Goal: Task Accomplishment & Management: Manage account settings

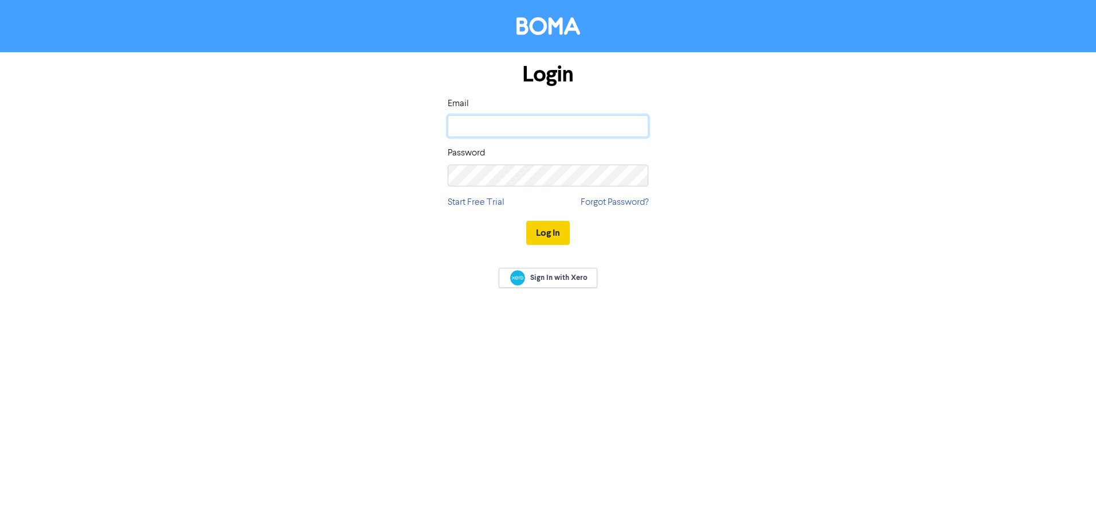
type input "zhrambanis@rosepartners.com.au"
click at [533, 237] on button "Log In" at bounding box center [548, 233] width 44 height 24
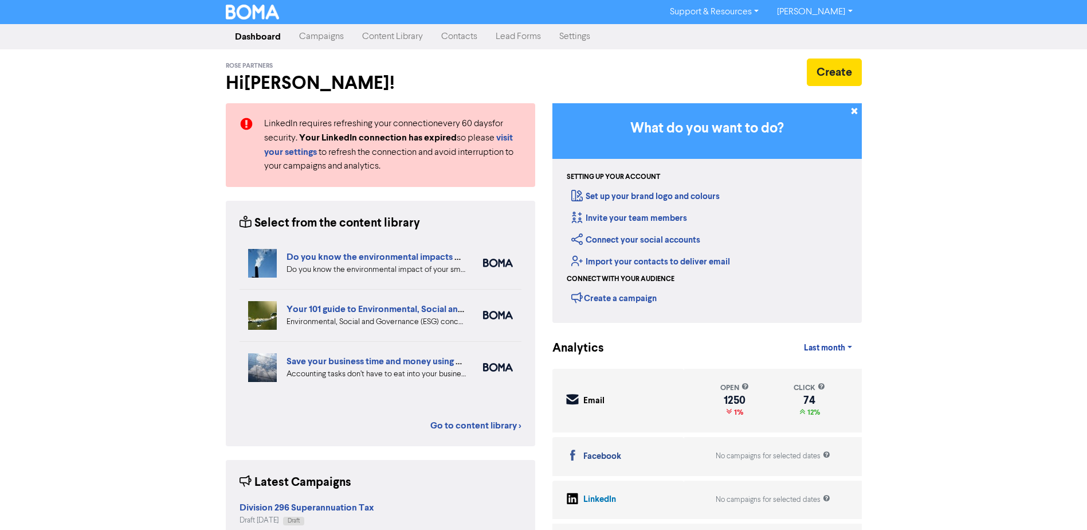
click at [339, 42] on link "Campaigns" at bounding box center [321, 36] width 63 height 23
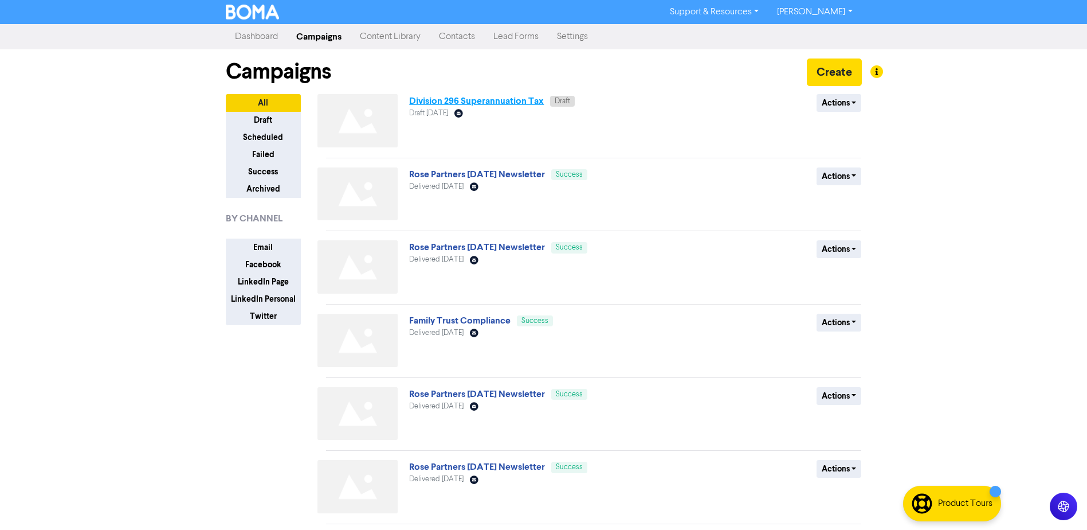
click at [481, 101] on link "Division 296 Superannuation Tax" at bounding box center [476, 100] width 135 height 11
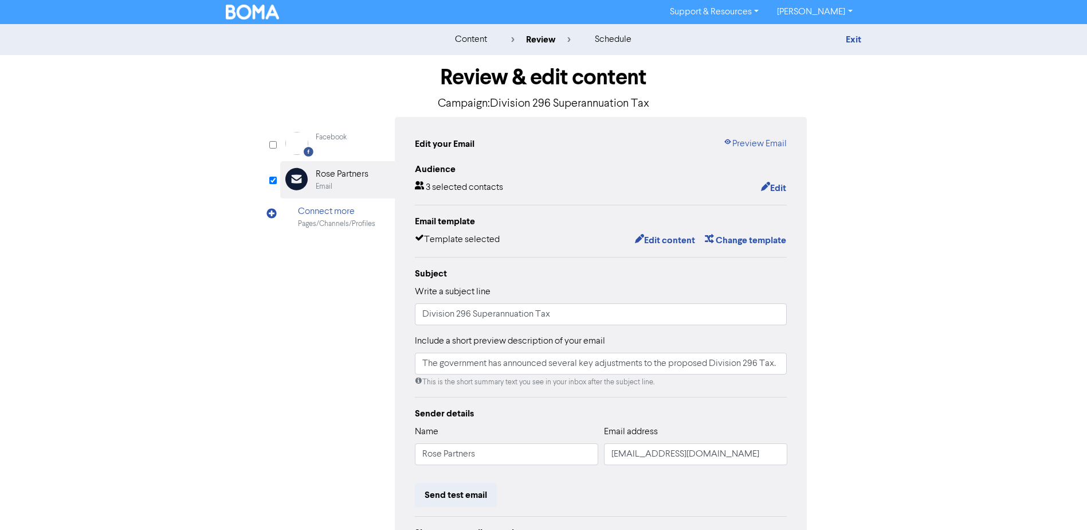
scroll to position [115, 0]
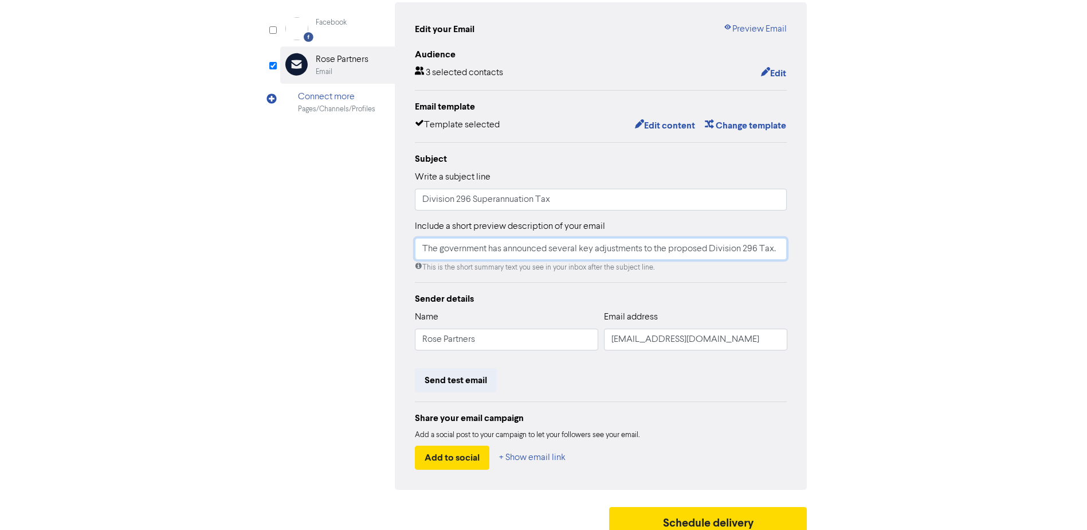
drag, startPoint x: 593, startPoint y: 252, endPoint x: 789, endPoint y: 254, distance: 196.0
click at [789, 254] on div "Edit your Email Preview Email Audience 3 selected contacts Edit Email template …" at bounding box center [601, 245] width 413 height 487
click at [860, 248] on div "Review & edit content Campaign: Division 296 Superannuation Tax Facebook Create…" at bounding box center [543, 240] width 653 height 601
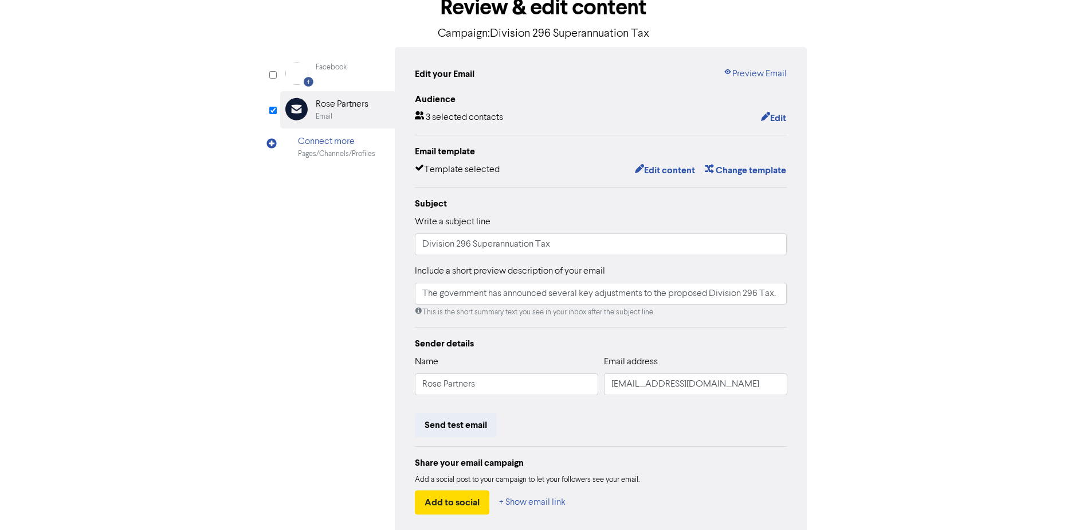
scroll to position [13, 0]
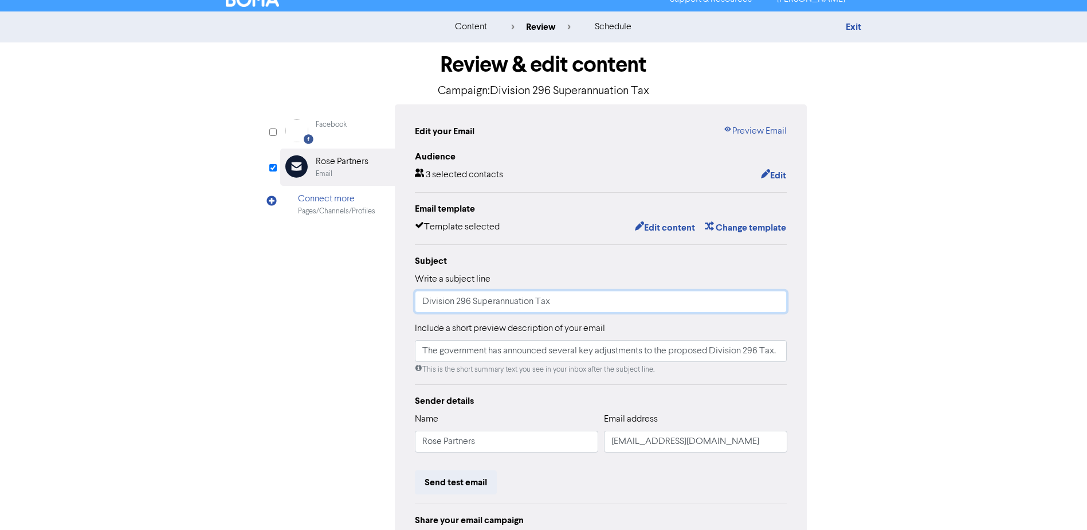
drag, startPoint x: 423, startPoint y: 303, endPoint x: 422, endPoint y: 309, distance: 6.4
click at [424, 303] on input "Division 296 Superannuation Tax" at bounding box center [601, 302] width 372 height 22
drag, startPoint x: 615, startPoint y: 301, endPoint x: 408, endPoint y: 302, distance: 206.9
click at [408, 302] on div "Edit your Email Preview Email Audience 3 selected contacts Edit Email template …" at bounding box center [601, 347] width 413 height 487
paste input "Important Update: Treasurer Announces Major"
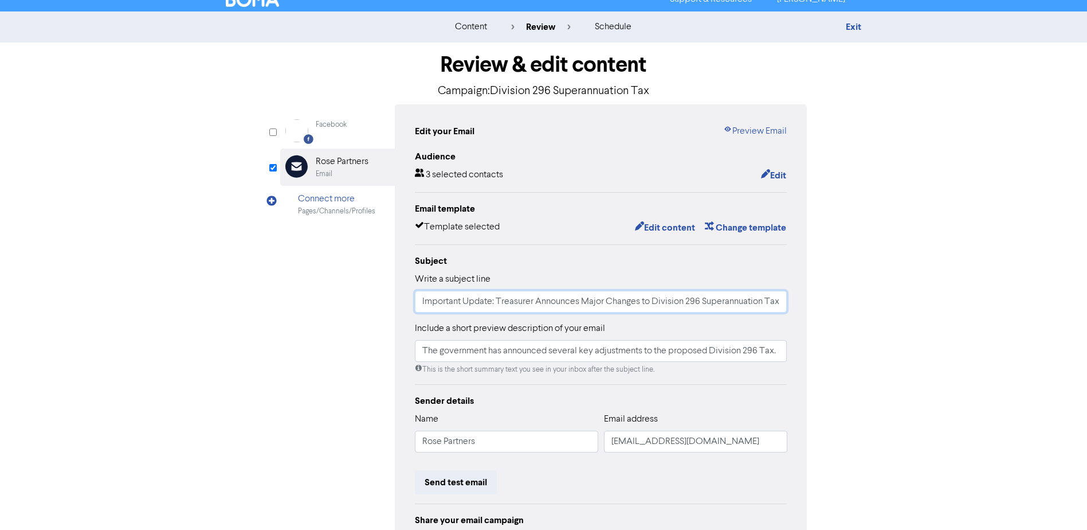
scroll to position [0, 1]
type input "Important Update: Treasurer Announces Major Changes to Division 296 Superannuat…"
click at [677, 228] on button "Edit content" at bounding box center [664, 227] width 61 height 15
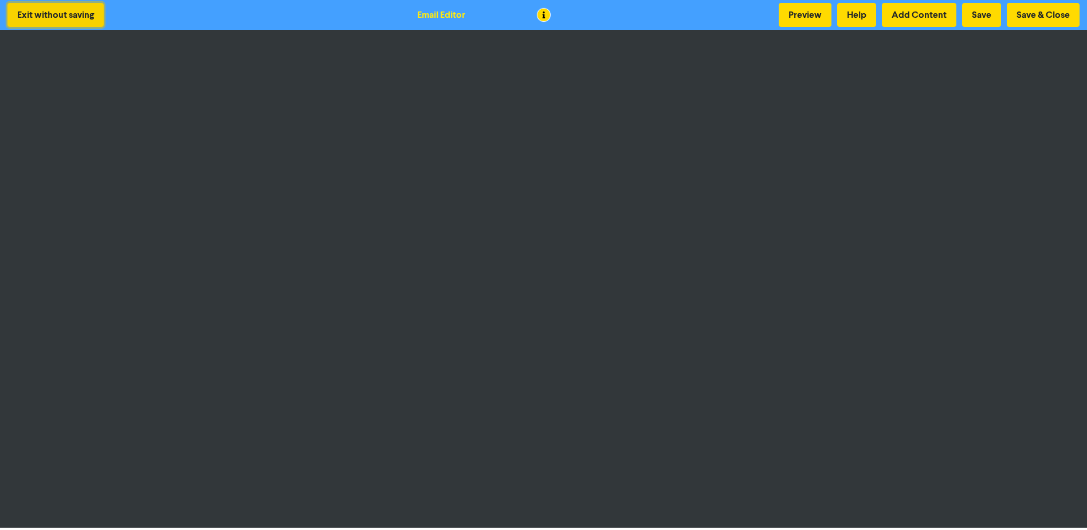
click at [71, 16] on button "Exit without saving" at bounding box center [55, 15] width 96 height 24
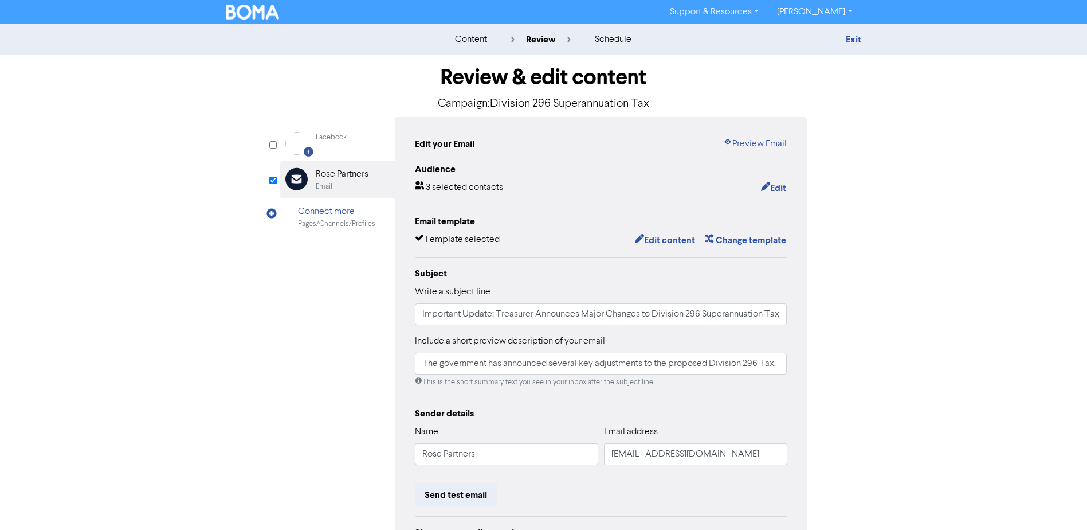
click at [473, 41] on div "content" at bounding box center [471, 40] width 32 height 14
click at [473, 38] on div "content" at bounding box center [471, 40] width 32 height 14
click at [849, 42] on link "Exit" at bounding box center [853, 39] width 15 height 11
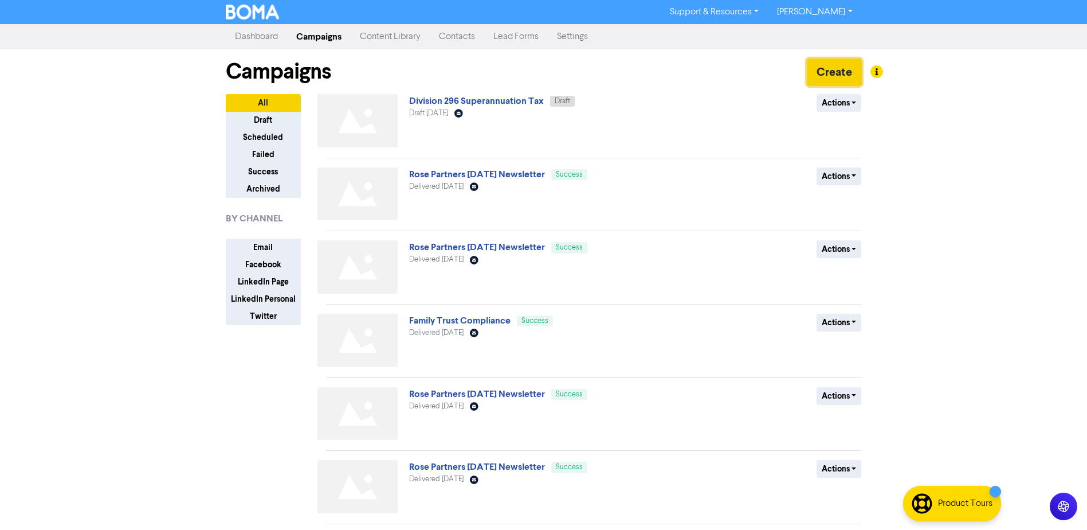
click at [839, 66] on button "Create" at bounding box center [834, 72] width 55 height 28
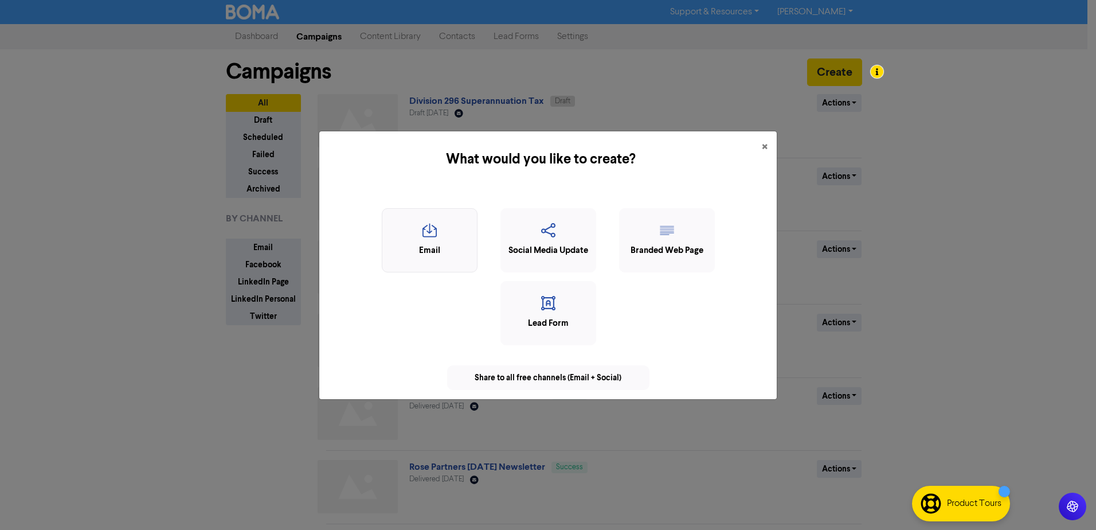
click at [430, 241] on icon "button" at bounding box center [429, 234] width 83 height 22
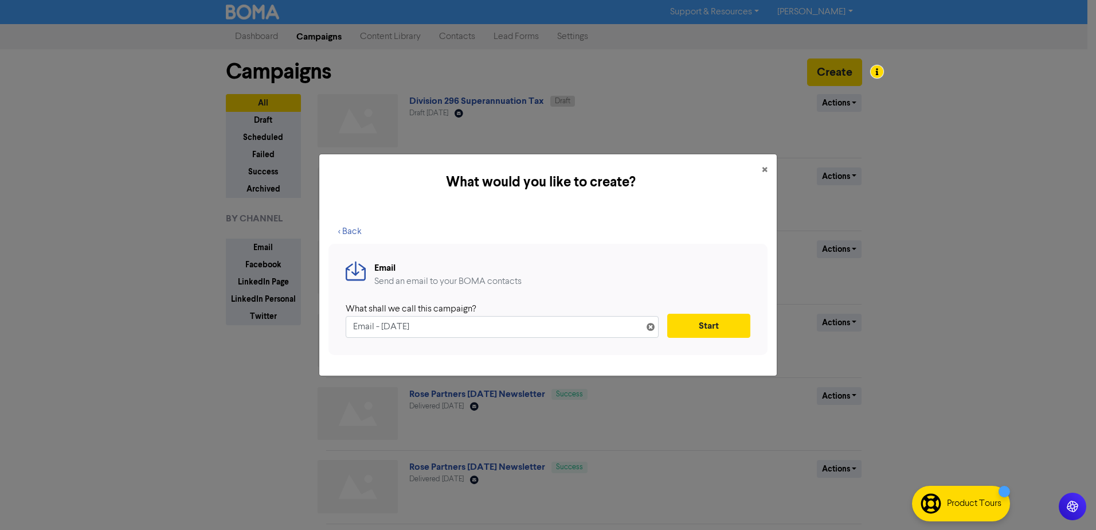
drag, startPoint x: 445, startPoint y: 324, endPoint x: 347, endPoint y: 325, distance: 98.0
click at [347, 325] on input "Email - 14th Oct. 2025" at bounding box center [502, 327] width 313 height 22
type input "Division 296 Superannuation Changes"
click at [701, 326] on button "Start" at bounding box center [708, 325] width 83 height 24
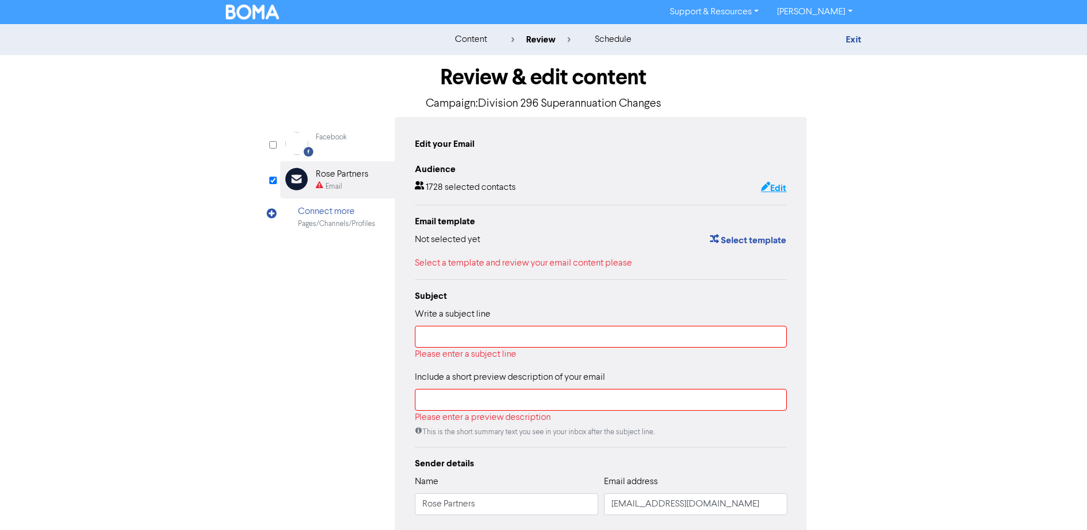
click at [779, 187] on button "Edit" at bounding box center [773, 188] width 26 height 15
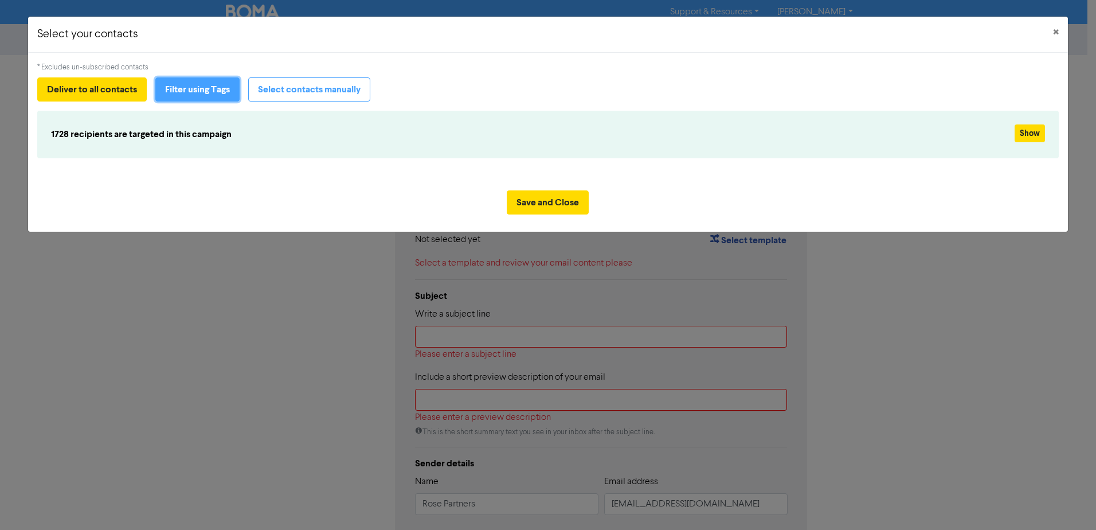
click at [195, 88] on button "Filter using Tags" at bounding box center [197, 89] width 84 height 24
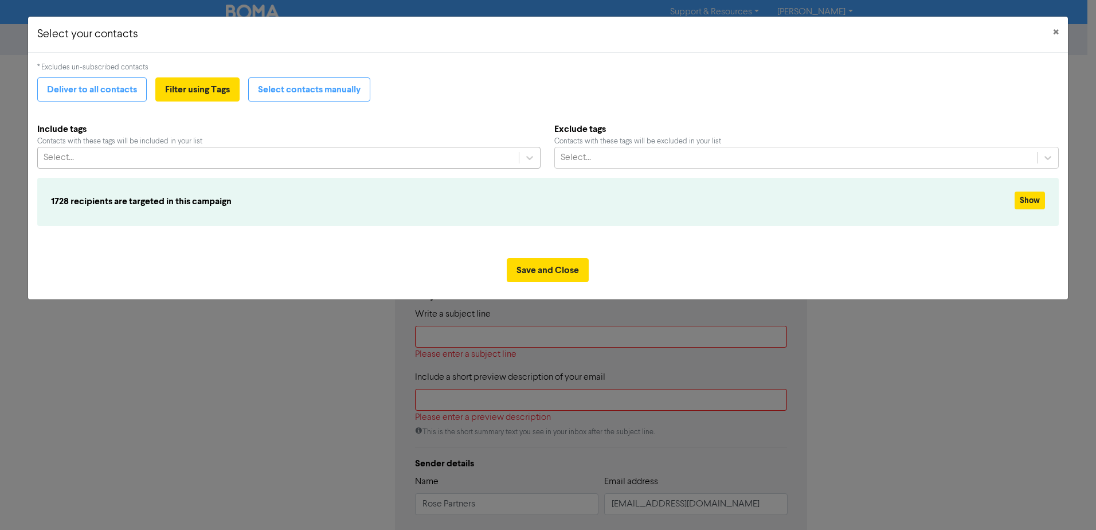
click at [508, 164] on div "Select..." at bounding box center [278, 157] width 481 height 21
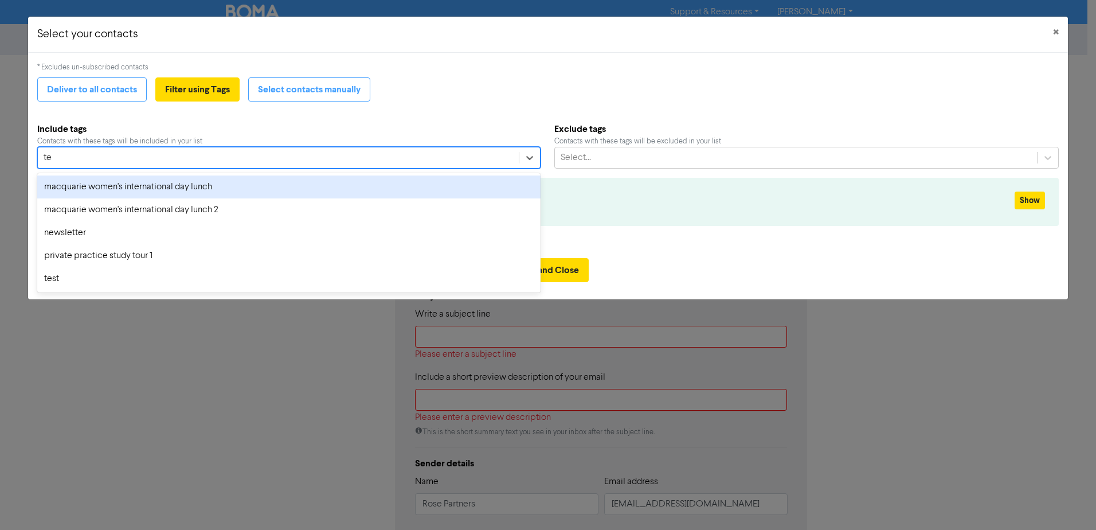
type input "tes"
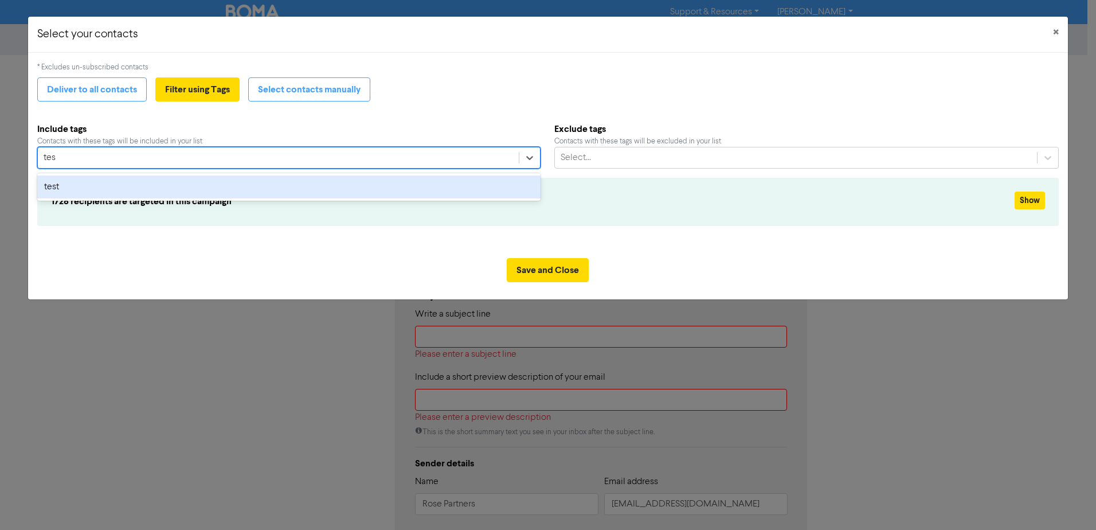
click at [89, 192] on div "test" at bounding box center [288, 186] width 503 height 23
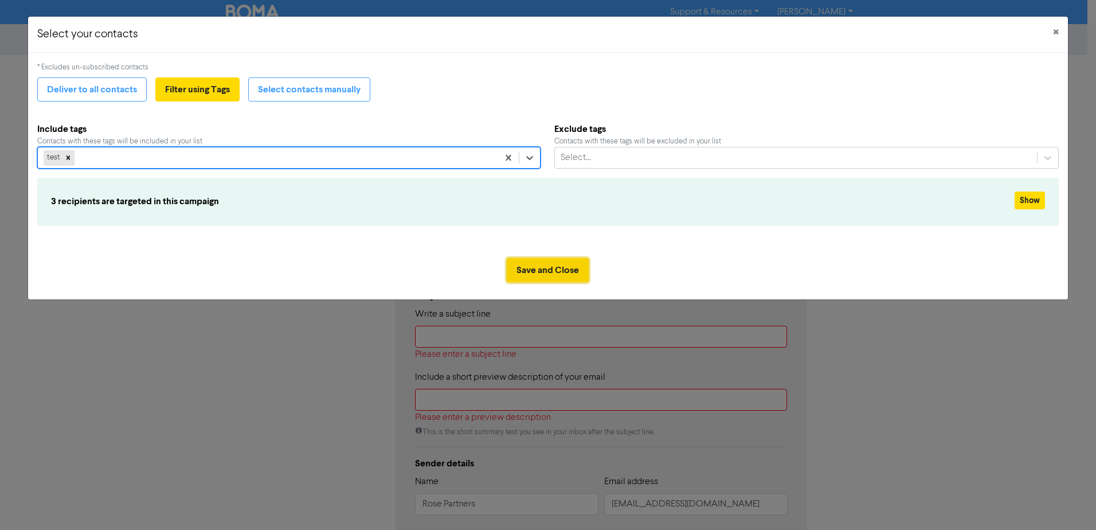
click at [550, 261] on button "Save and Close" at bounding box center [548, 270] width 82 height 24
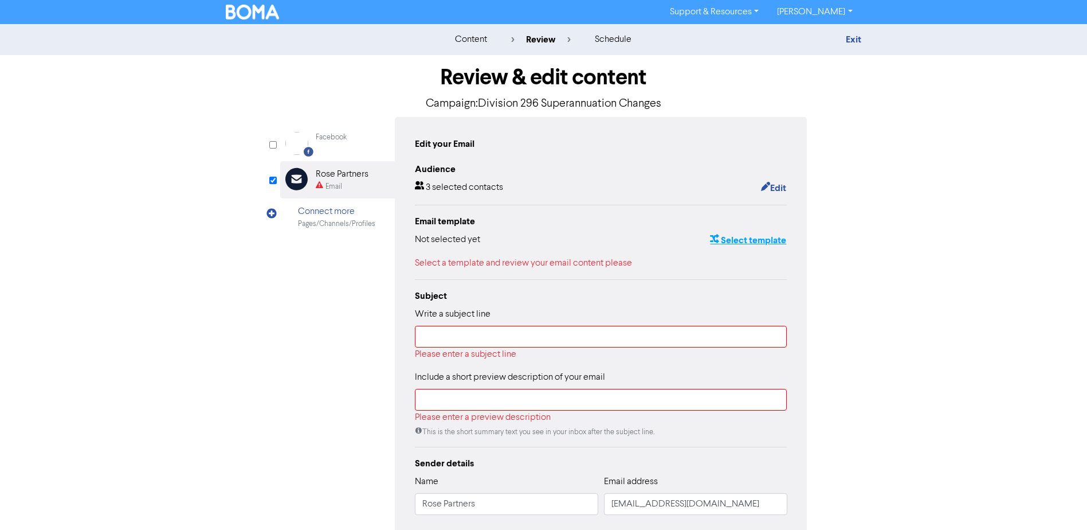
click at [758, 241] on button "Select template" at bounding box center [747, 240] width 77 height 15
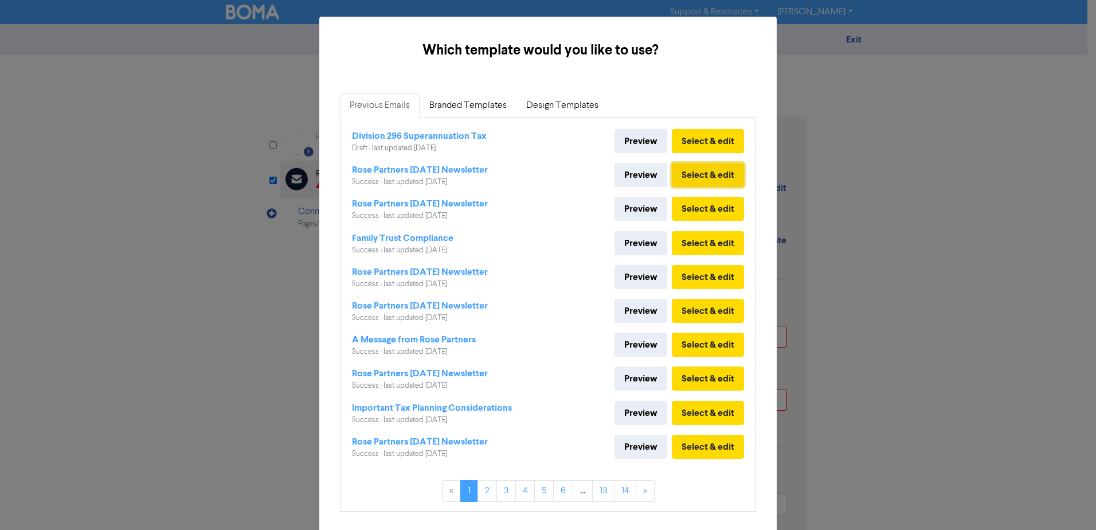
click at [703, 174] on button "Select & edit" at bounding box center [708, 175] width 72 height 24
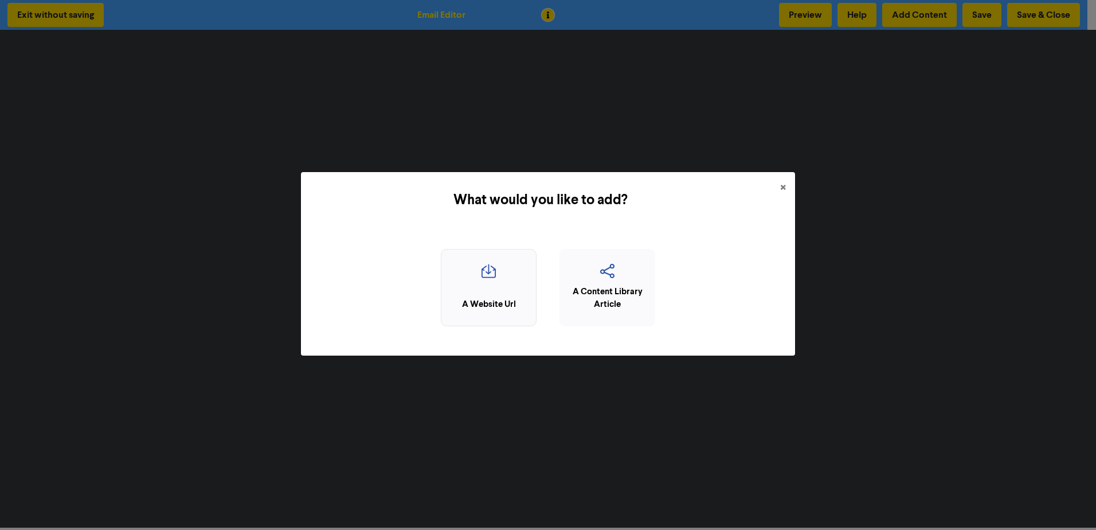
click at [498, 282] on icon "button" at bounding box center [488, 275] width 83 height 22
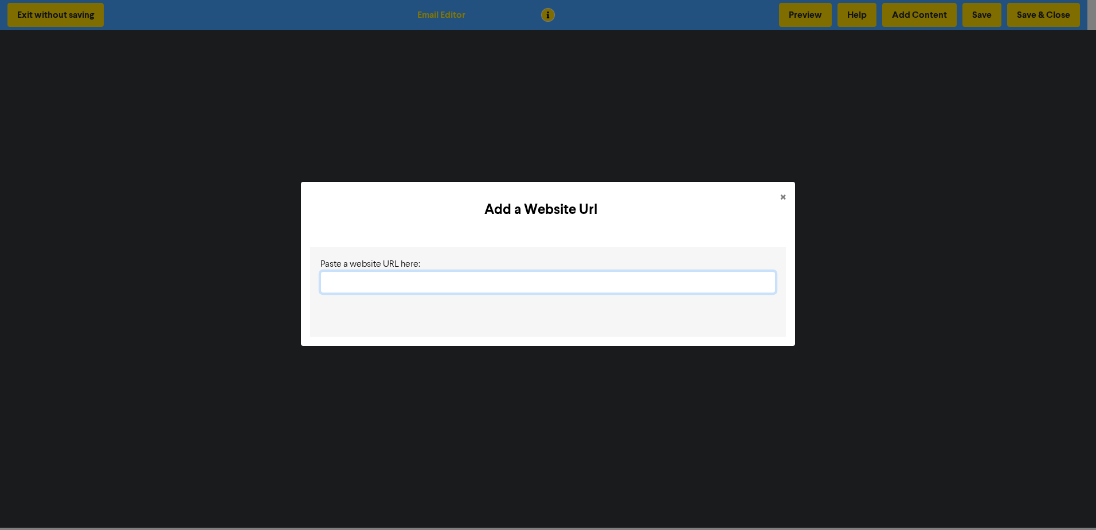
paste input "https://www.rosepartners.com.au/?p=1940&preview=true"
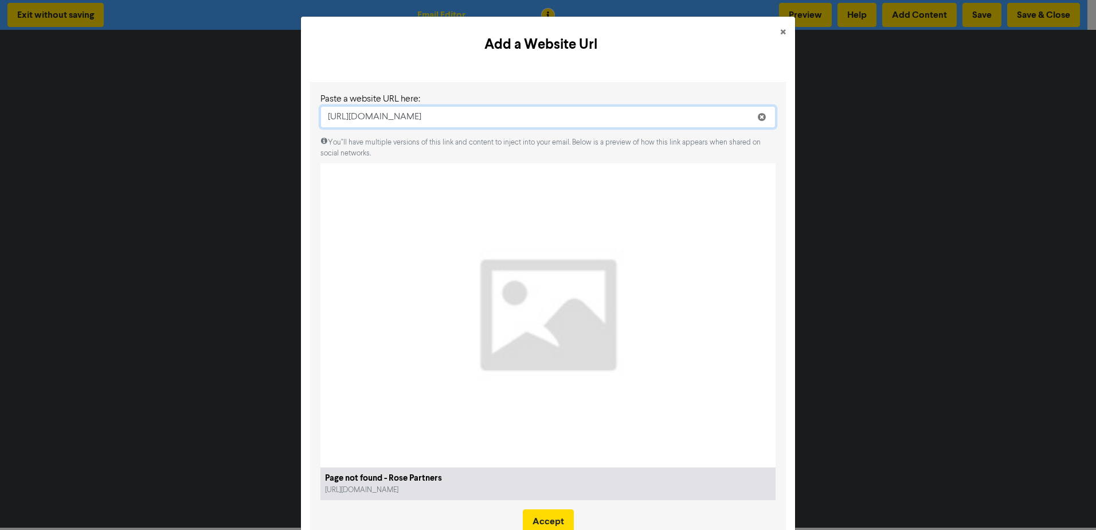
drag, startPoint x: 558, startPoint y: 121, endPoint x: 279, endPoint y: 133, distance: 279.9
click at [279, 132] on div "Add a Website Url × Paste a website URL here: https://www.rosepartners.com.au/?…" at bounding box center [548, 265] width 1096 height 530
paste input "treasurer-announces-major-changes-to-division-296-superannuation-tax/"
type input "https://www.rosepartners.com.au/treasurer-announces-major-changes-to-division-2…"
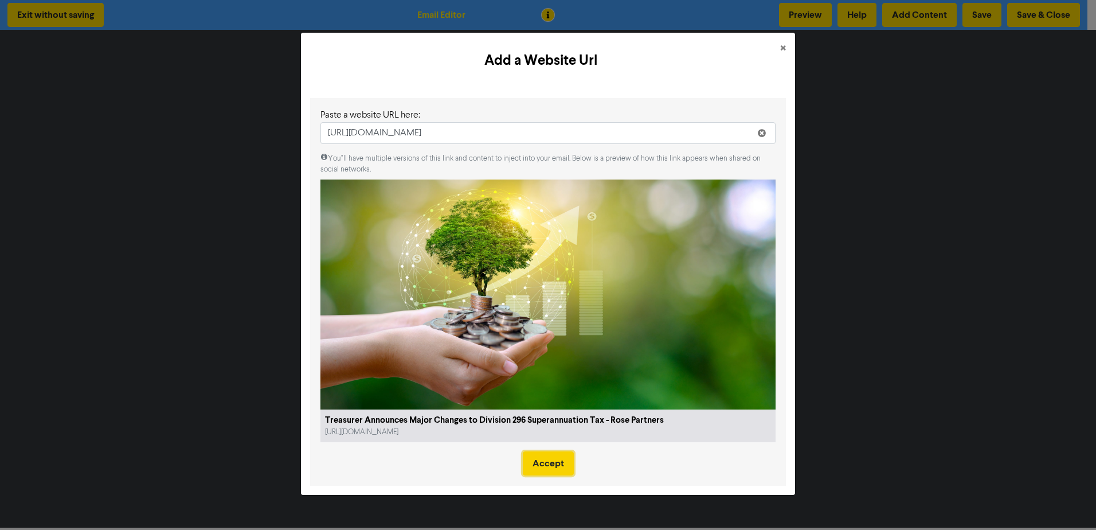
click at [550, 457] on button "Accept" at bounding box center [548, 463] width 51 height 24
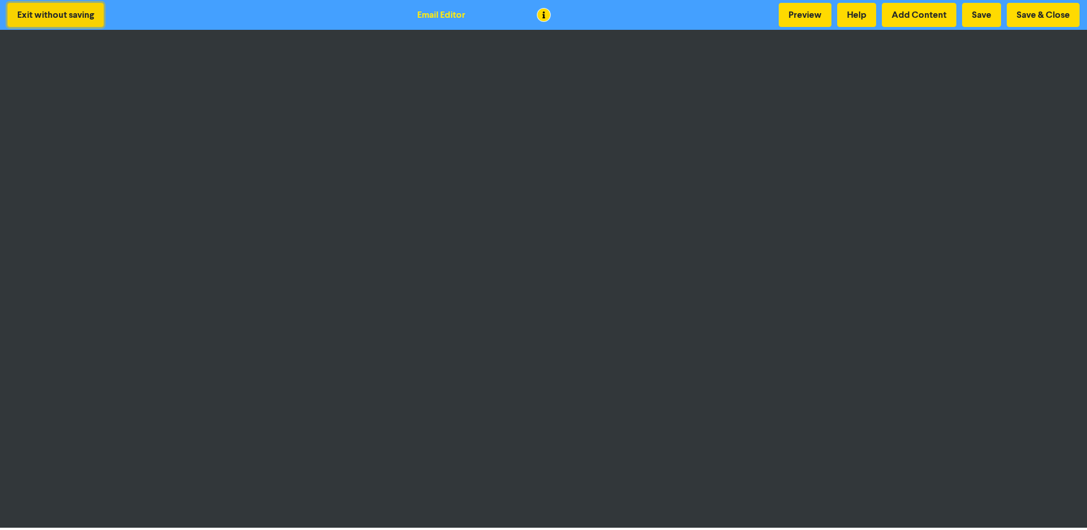
click at [76, 12] on button "Exit without saving" at bounding box center [55, 15] width 96 height 24
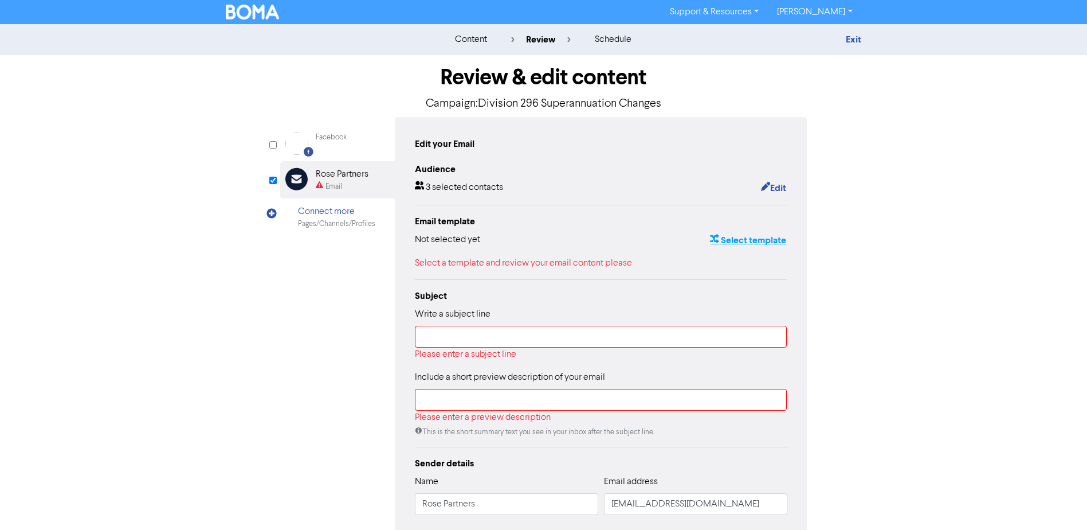
click at [754, 242] on button "Select template" at bounding box center [747, 240] width 77 height 15
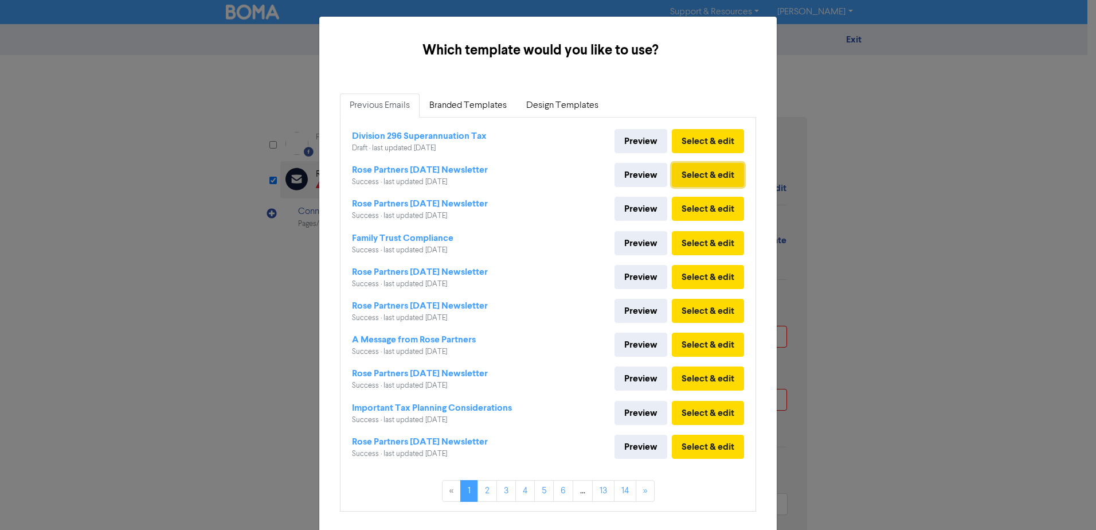
click at [704, 173] on button "Select & edit" at bounding box center [708, 175] width 72 height 24
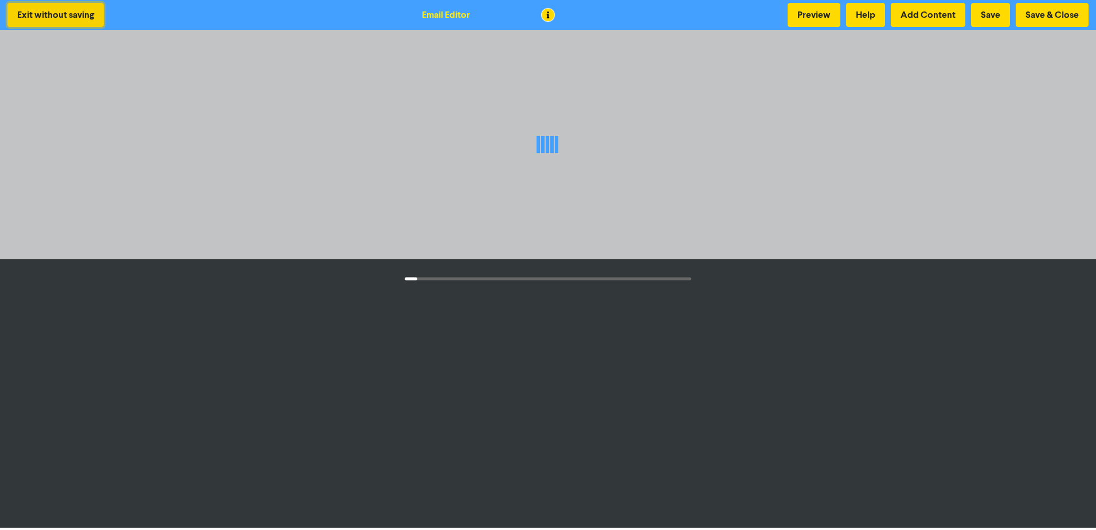
click at [28, 13] on button "Exit without saving" at bounding box center [55, 15] width 96 height 24
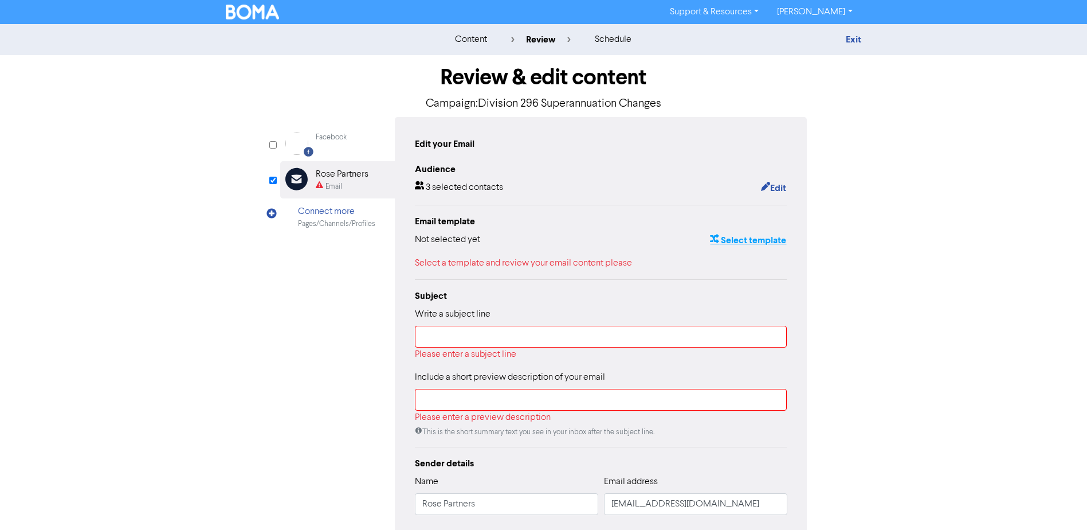
click at [744, 245] on button "Select template" at bounding box center [747, 240] width 77 height 15
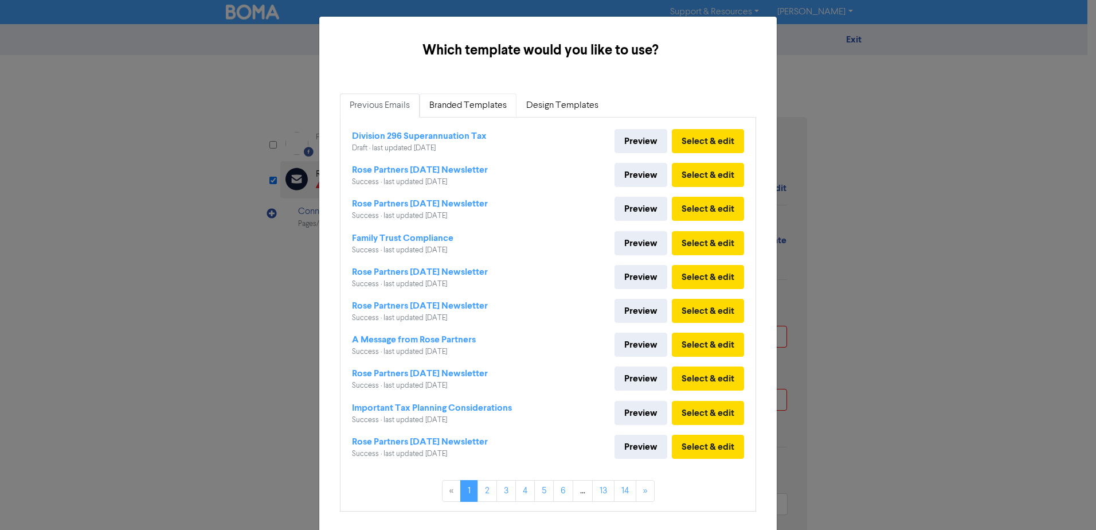
click at [477, 106] on link "Branded Templates" at bounding box center [467, 105] width 97 height 24
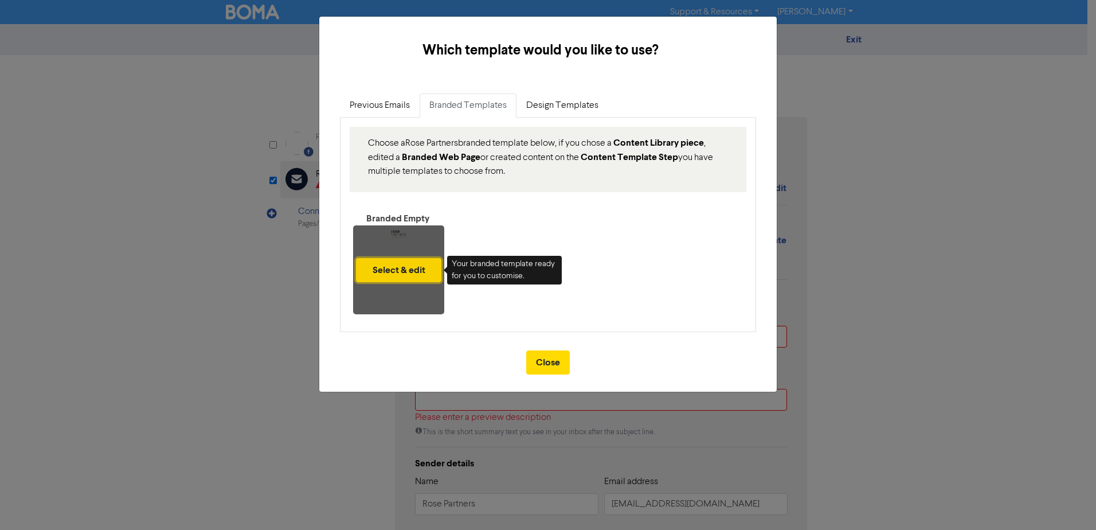
click at [391, 267] on button "Select & edit" at bounding box center [398, 270] width 85 height 24
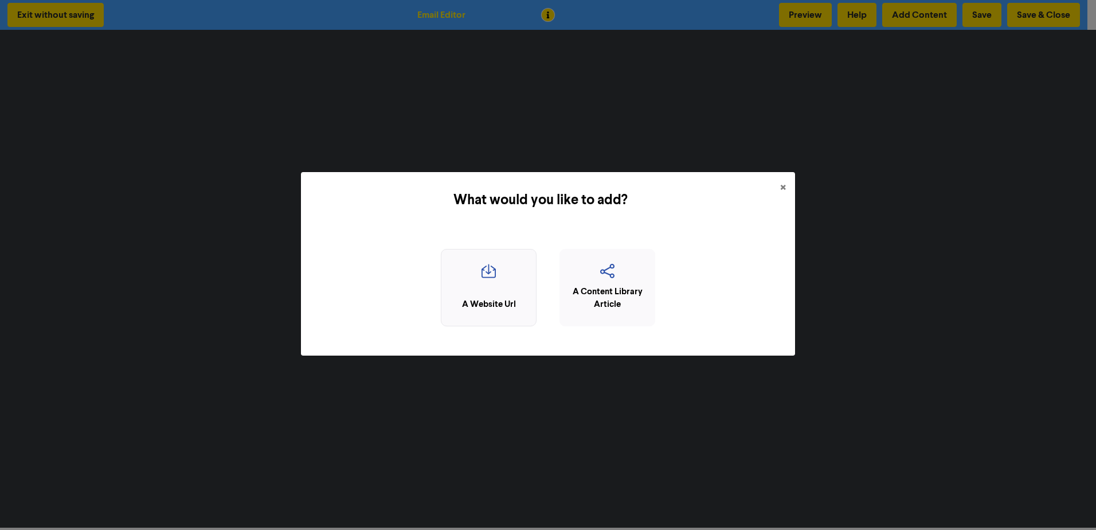
click at [480, 296] on div "A Website Url" at bounding box center [489, 287] width 96 height 77
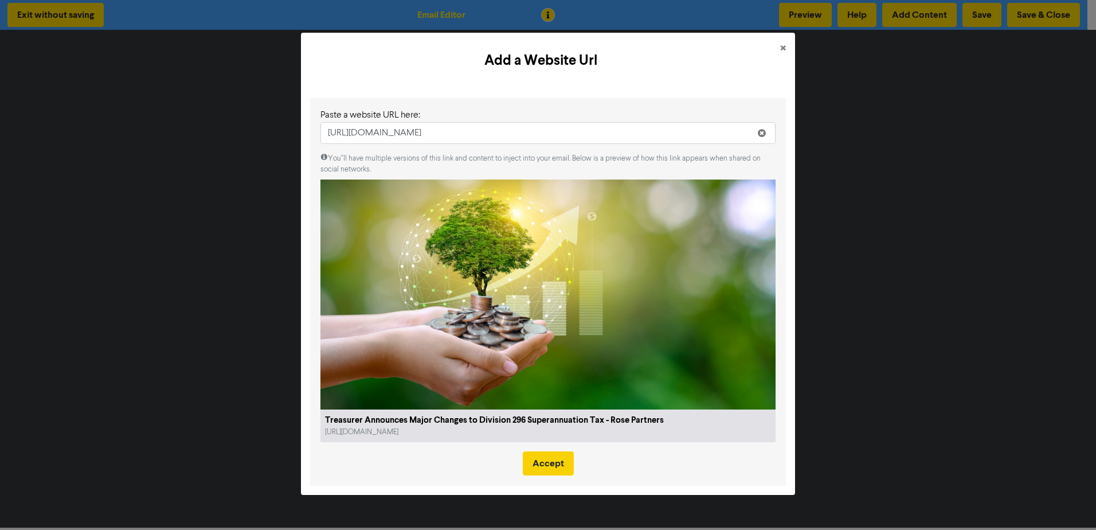
type input "https://www.rosepartners.com.au/treasurer-announces-major-changes-to-division-2…"
click at [544, 462] on button "Accept" at bounding box center [548, 463] width 51 height 24
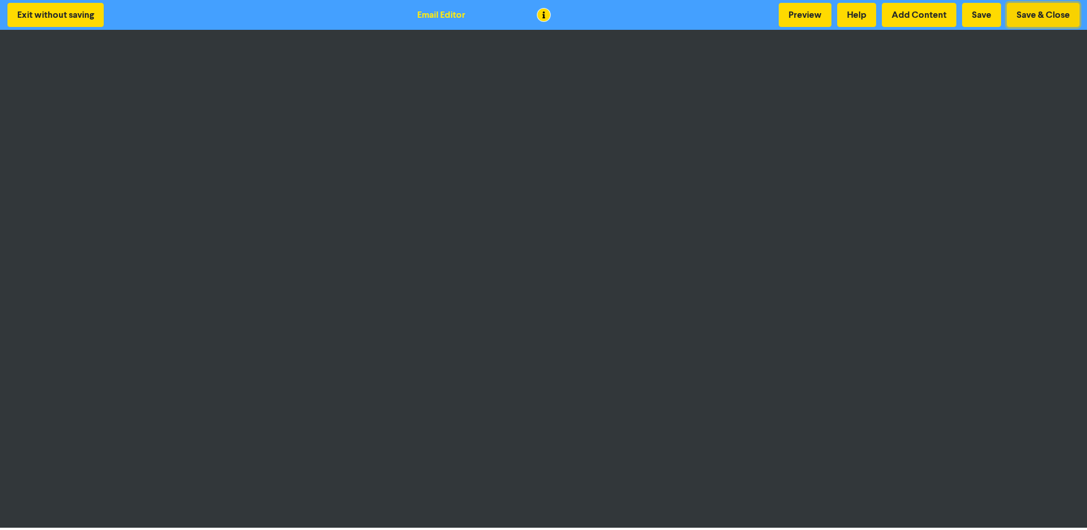
click at [1034, 17] on button "Save & Close" at bounding box center [1043, 15] width 73 height 24
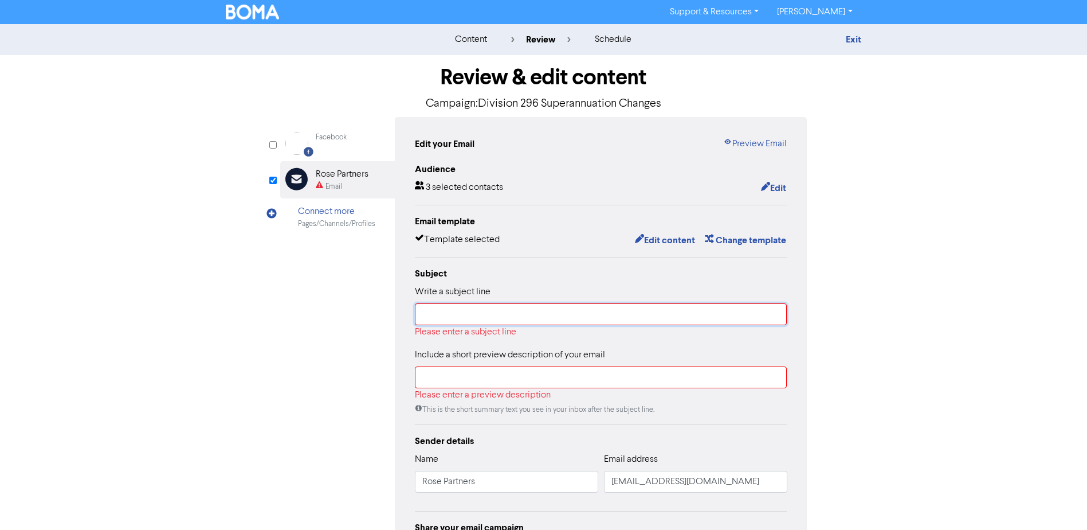
click at [440, 316] on input "text" at bounding box center [601, 314] width 372 height 22
click at [850, 40] on link "Exit" at bounding box center [853, 39] width 15 height 11
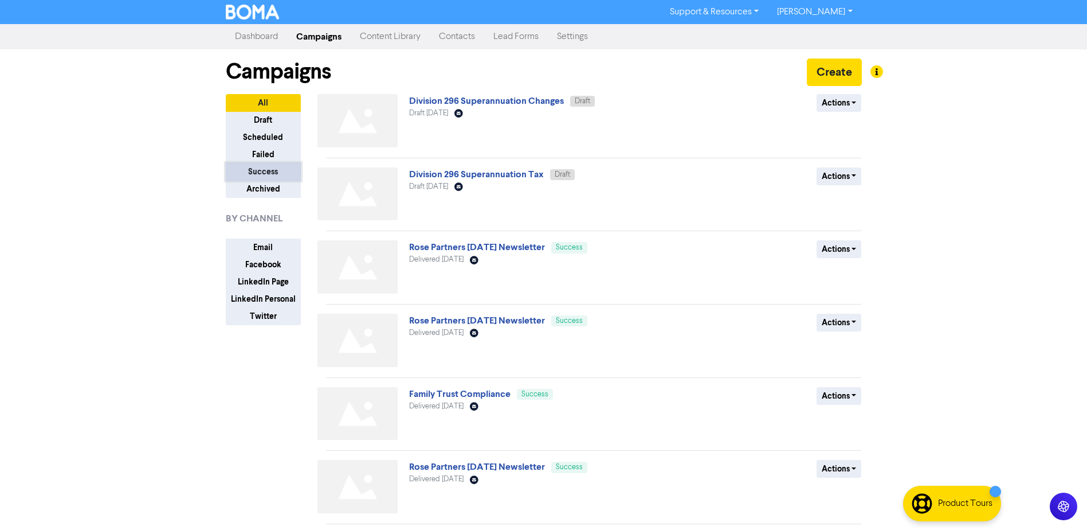
click at [260, 170] on button "Success" at bounding box center [263, 172] width 75 height 18
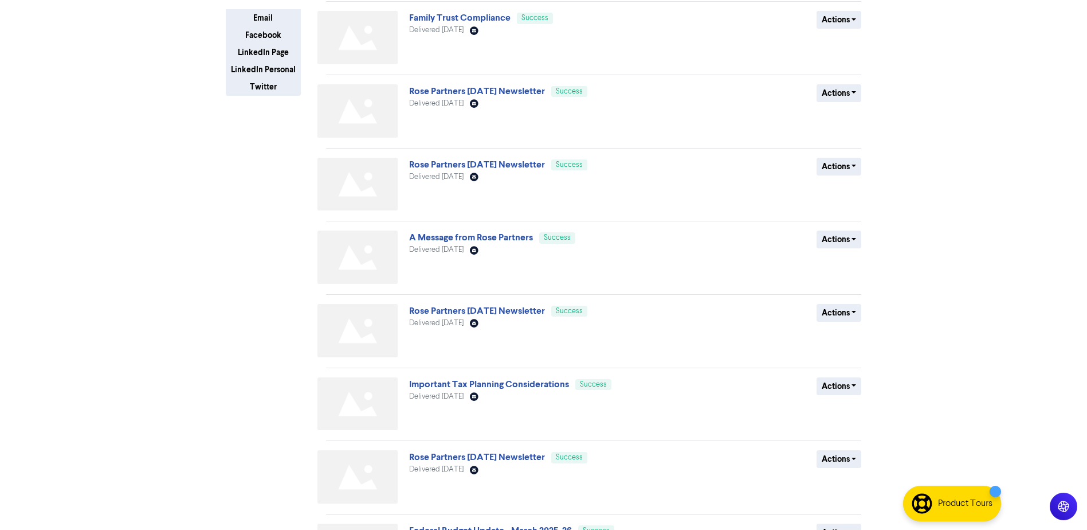
scroll to position [327, 0]
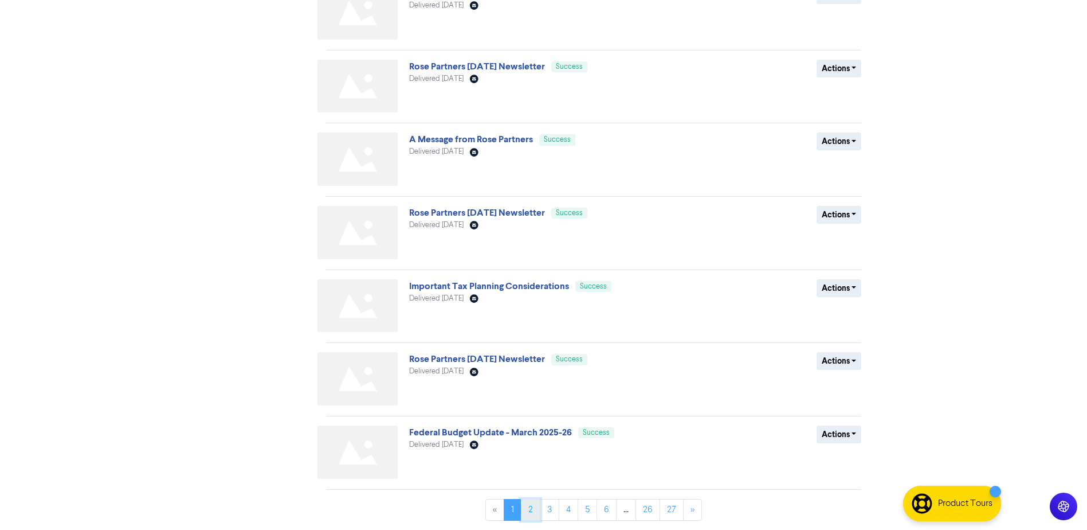
click at [531, 504] on link "2" at bounding box center [530, 510] width 19 height 22
click at [538, 435] on link "Important – Are you exposed to potential Payroll Tax changes?" at bounding box center [537, 431] width 257 height 11
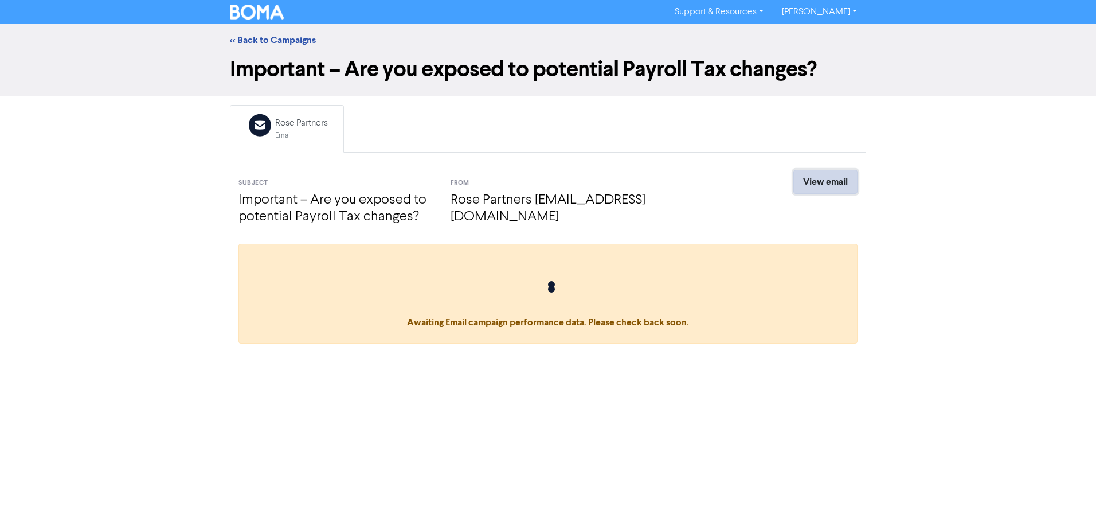
click at [829, 186] on link "View email" at bounding box center [825, 182] width 64 height 24
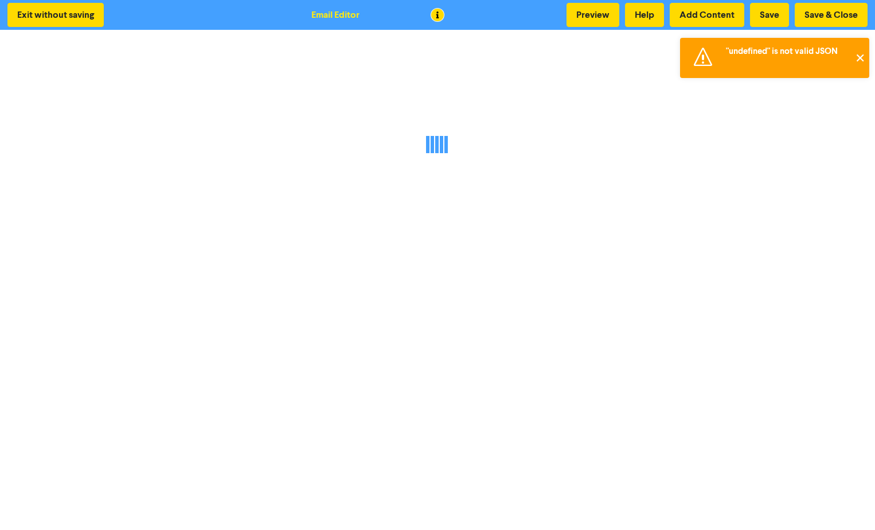
click at [858, 57] on button "✕" at bounding box center [859, 58] width 19 height 40
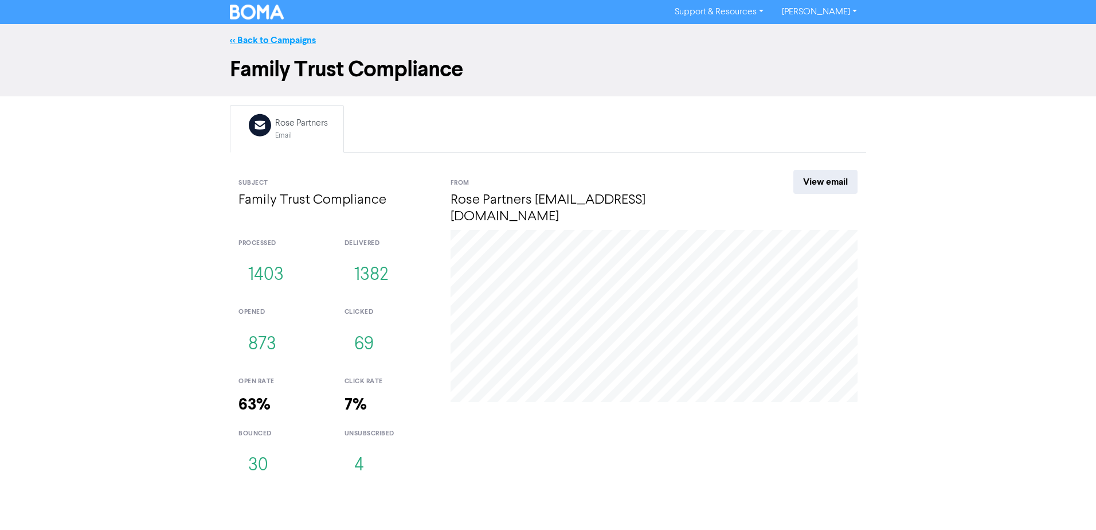
click at [277, 36] on link "<< Back to Campaigns" at bounding box center [273, 39] width 86 height 11
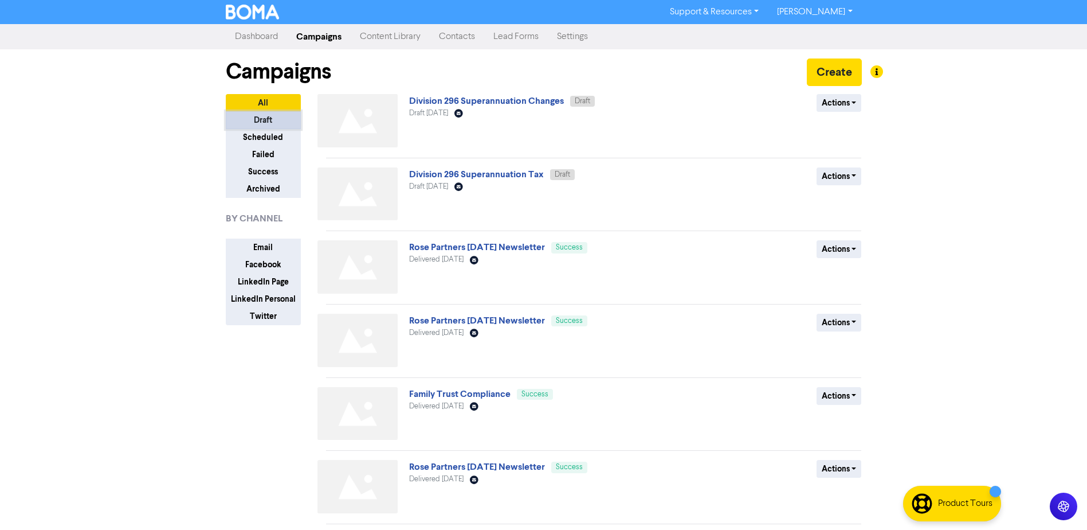
click at [256, 119] on button "Draft" at bounding box center [263, 120] width 75 height 18
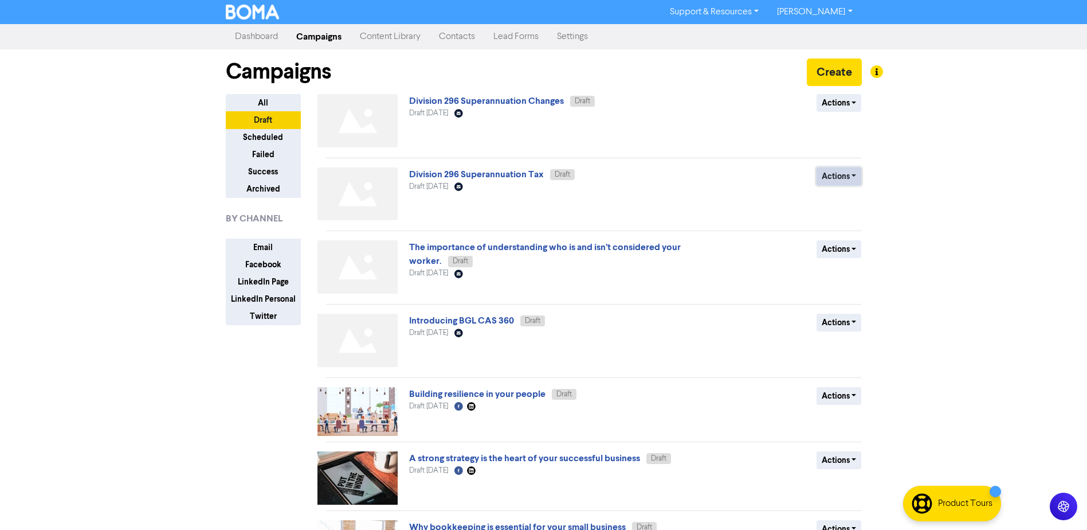
click at [836, 175] on button "Actions" at bounding box center [839, 176] width 45 height 18
click at [842, 257] on button "Archive" at bounding box center [862, 255] width 91 height 18
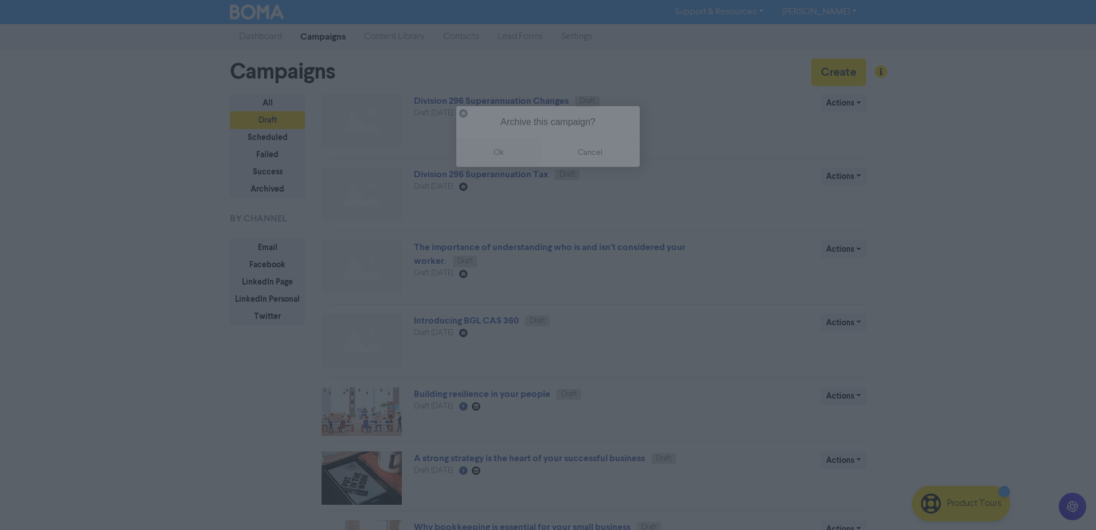
click at [491, 150] on button "ok" at bounding box center [498, 152] width 85 height 29
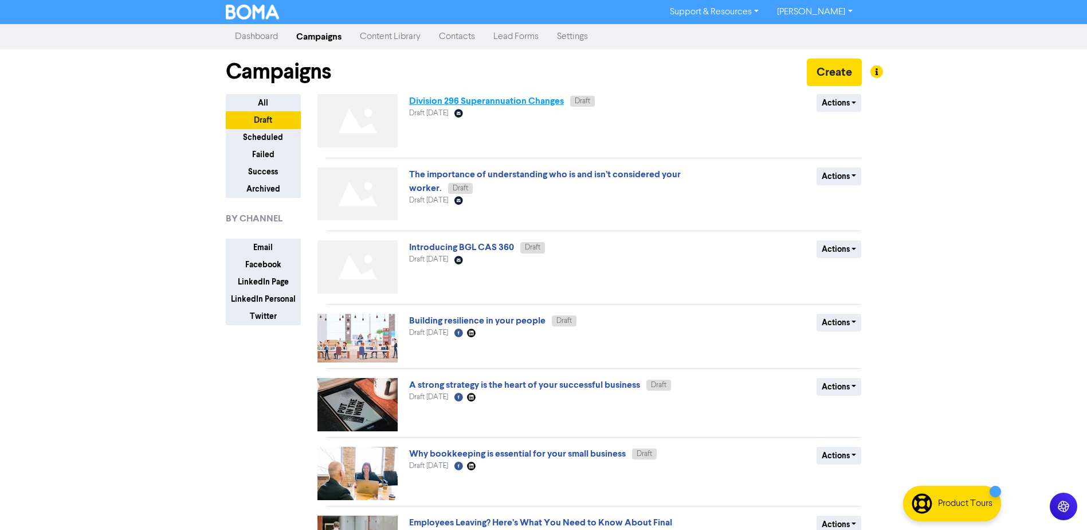
click at [436, 99] on link "Division 296 Superannuation Changes" at bounding box center [486, 100] width 155 height 11
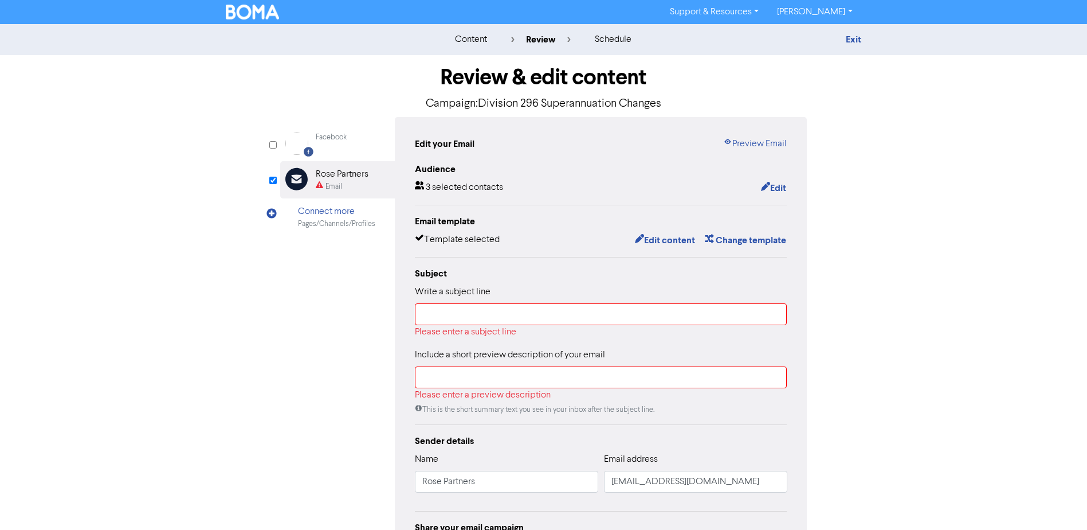
click at [443, 301] on div "Write a subject line Please enter a subject line" at bounding box center [601, 312] width 372 height 54
click at [434, 312] on input "text" at bounding box center [601, 314] width 372 height 22
paste input "Important Update: Treasurer Announces Major Changes to Division 296 Superannuat…"
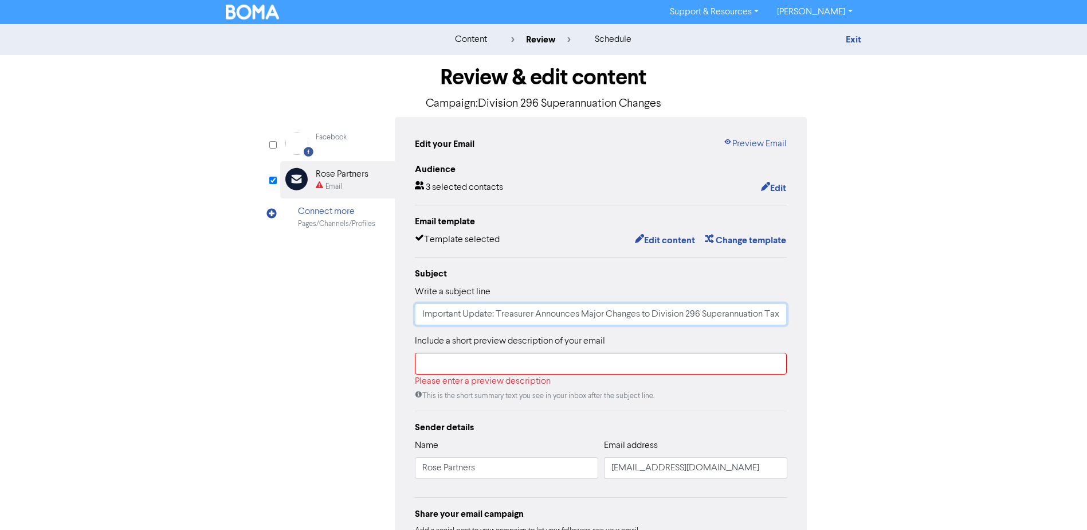
scroll to position [0, 1]
type input "Important Update: Treasurer Announces Major Changes to Division 296 Superannuat…"
click at [526, 365] on input "text" at bounding box center [601, 363] width 372 height 22
paste input "The Federal Treasurer, Jim Chalmers, yesterday announced significant changes to…"
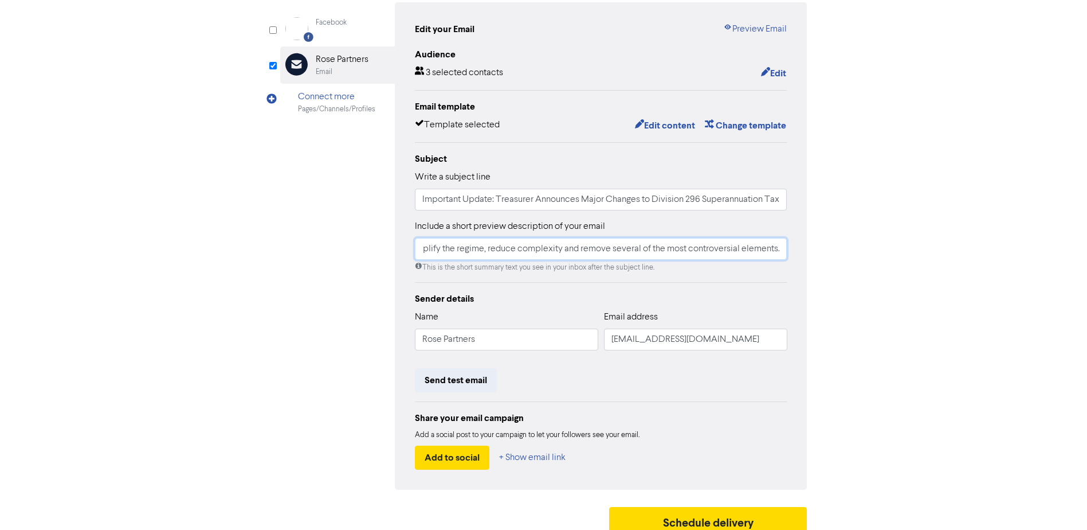
scroll to position [127, 0]
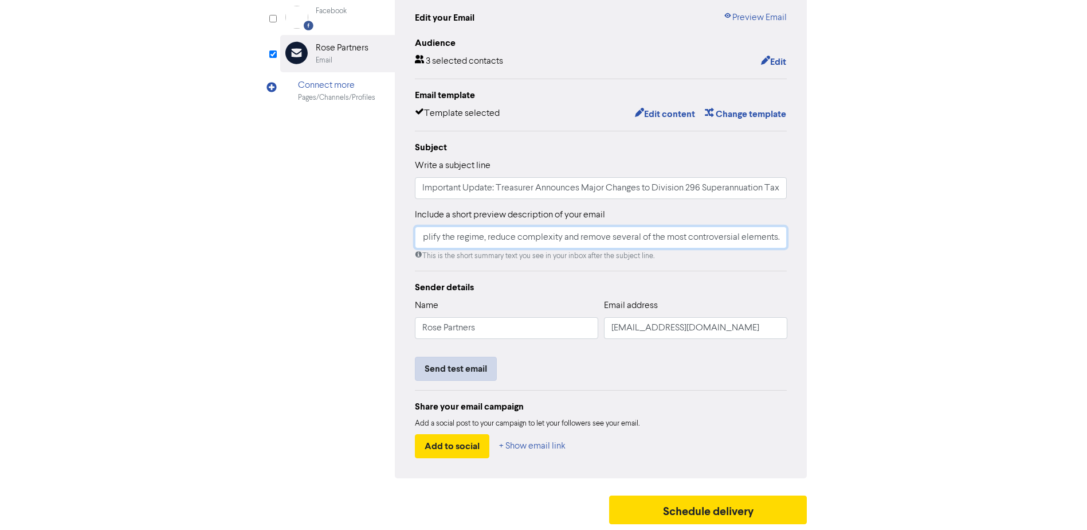
type input "The Federal Treasurer, Jim Chalmers, yesterday announced significant changes to…"
click at [466, 364] on button "Send test email" at bounding box center [456, 368] width 82 height 24
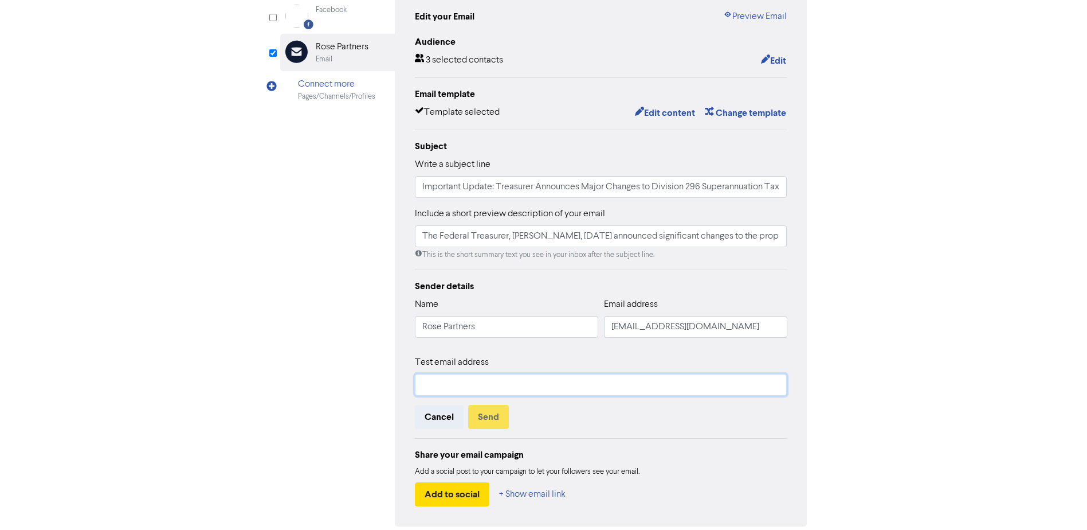
click at [463, 381] on input "text" at bounding box center [601, 385] width 372 height 22
type input "gpalmer@rosepartners.com.au"
click at [488, 409] on button "Send" at bounding box center [488, 417] width 41 height 24
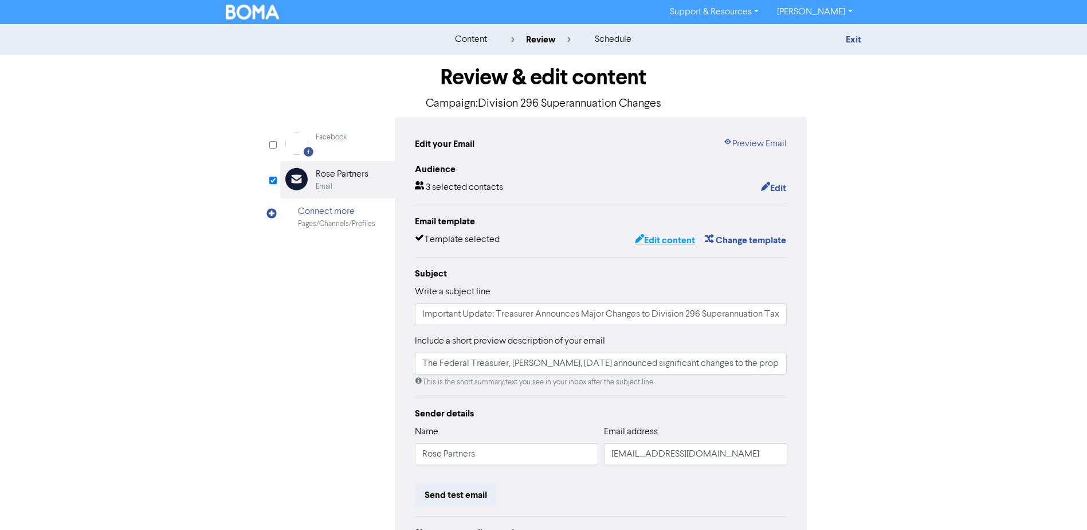
click at [685, 241] on button "Edit content" at bounding box center [664, 240] width 61 height 15
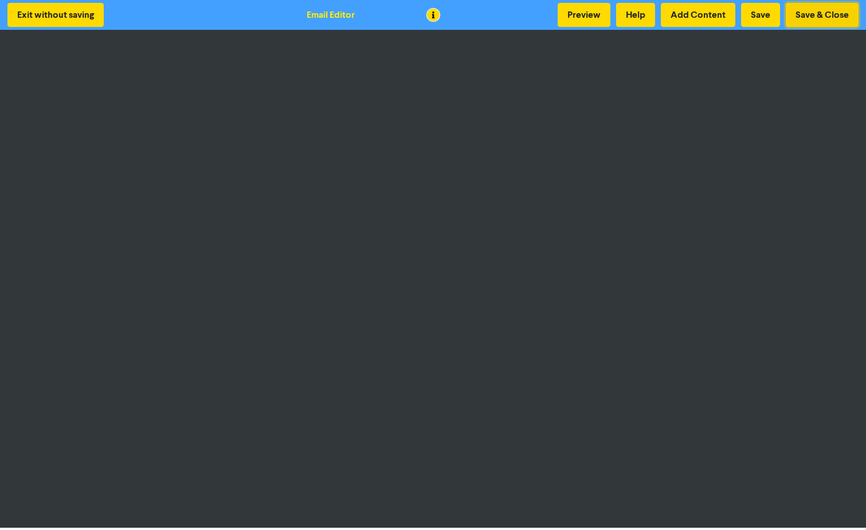
click at [822, 13] on button "Save & Close" at bounding box center [822, 15] width 73 height 24
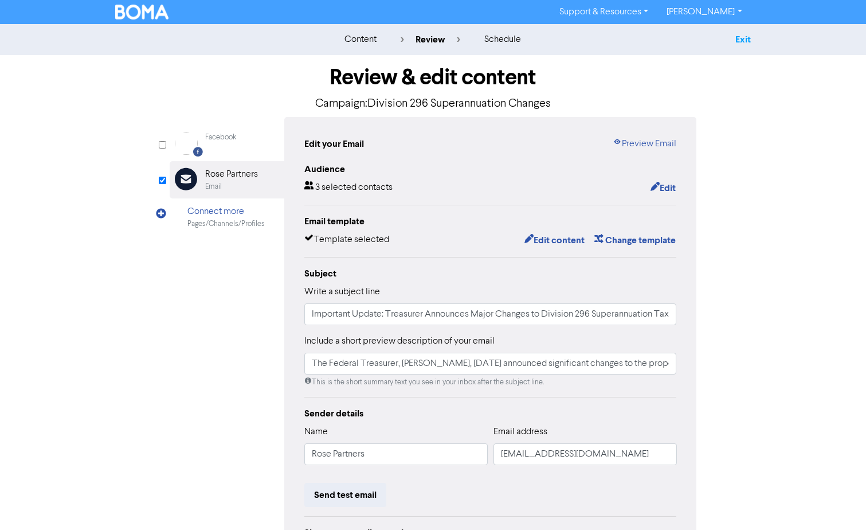
click at [748, 40] on link "Exit" at bounding box center [742, 39] width 15 height 11
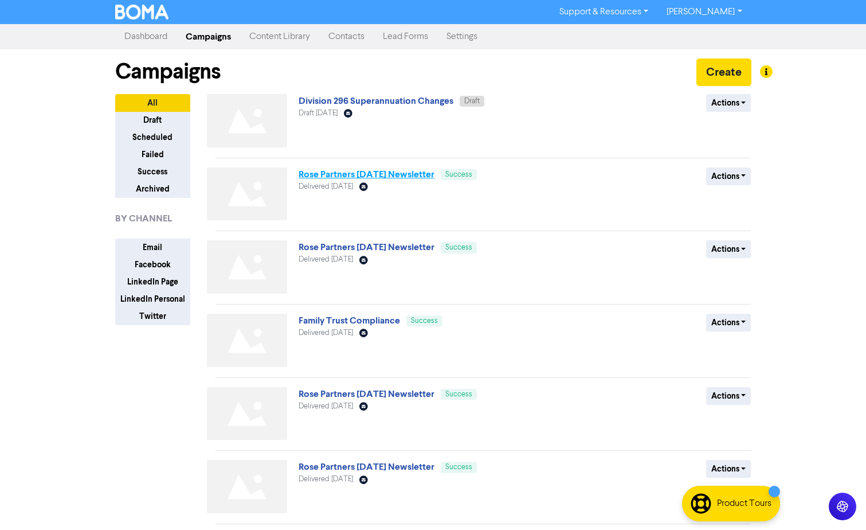
click at [368, 176] on link "Rose Partners [DATE] Newsletter" at bounding box center [367, 173] width 136 height 11
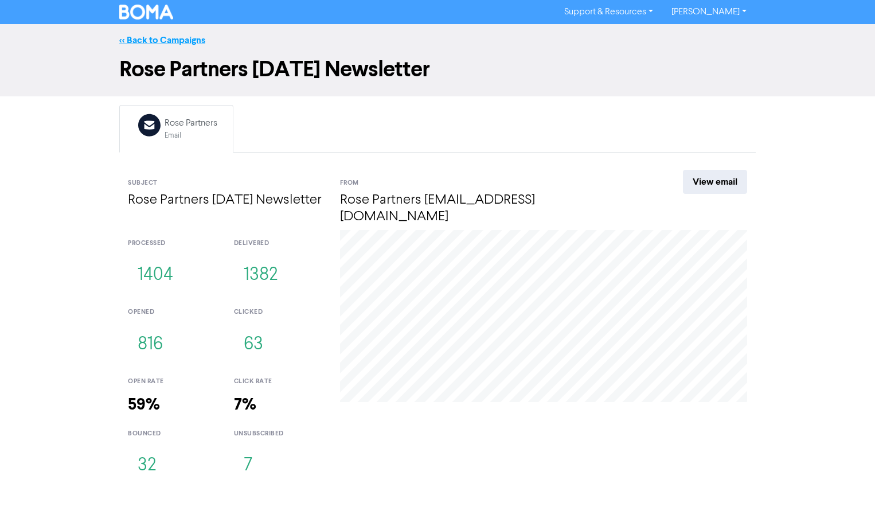
click at [156, 35] on link "<< Back to Campaigns" at bounding box center [162, 39] width 86 height 11
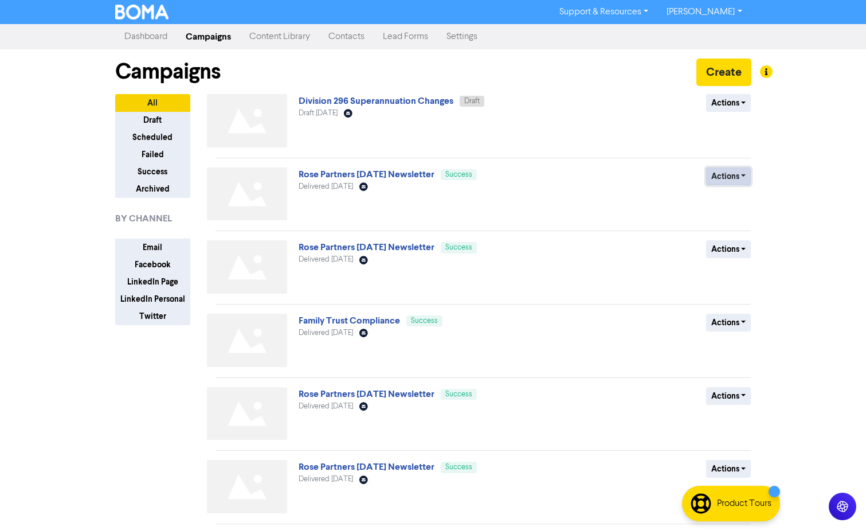
click at [736, 172] on button "Actions" at bounding box center [728, 176] width 45 height 18
click at [160, 123] on button "Draft" at bounding box center [152, 120] width 75 height 18
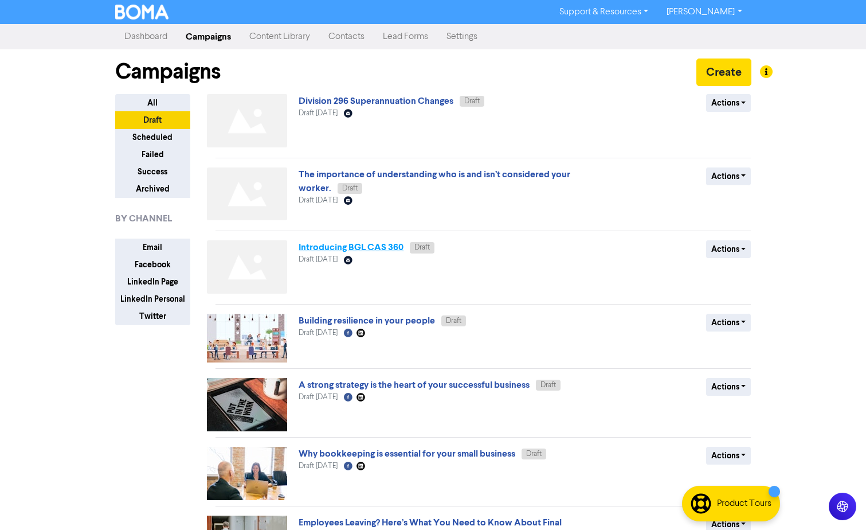
click at [338, 245] on link "Introducing BGL CAS 360" at bounding box center [351, 246] width 105 height 11
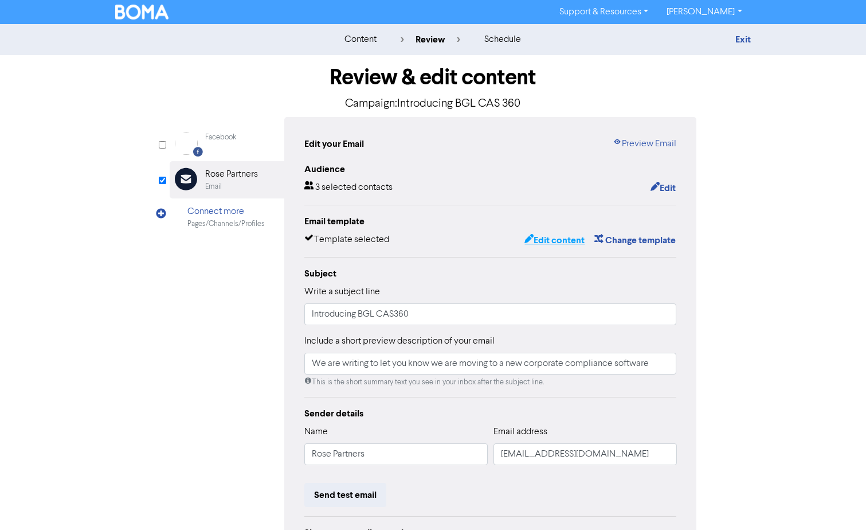
click at [557, 237] on button "Edit content" at bounding box center [554, 240] width 61 height 15
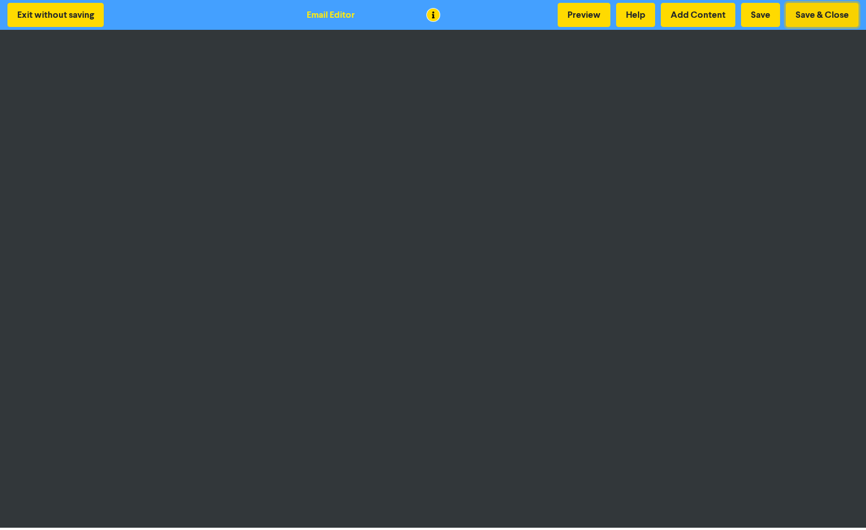
click at [843, 19] on button "Save & Close" at bounding box center [822, 15] width 73 height 24
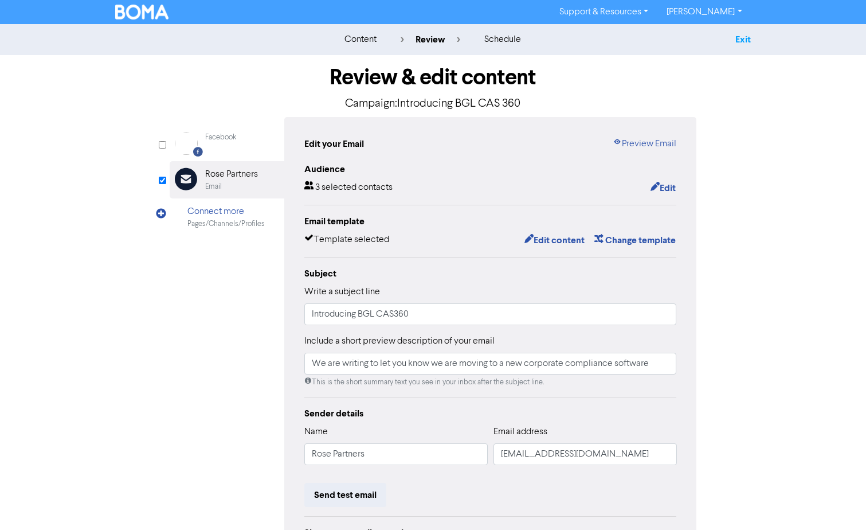
click at [739, 39] on link "Exit" at bounding box center [742, 39] width 15 height 11
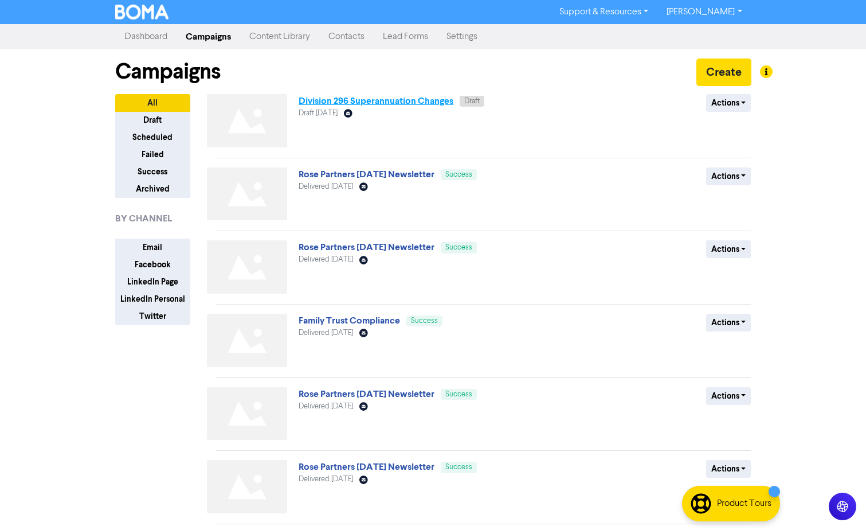
click at [411, 103] on link "Division 296 Superannuation Changes" at bounding box center [376, 100] width 155 height 11
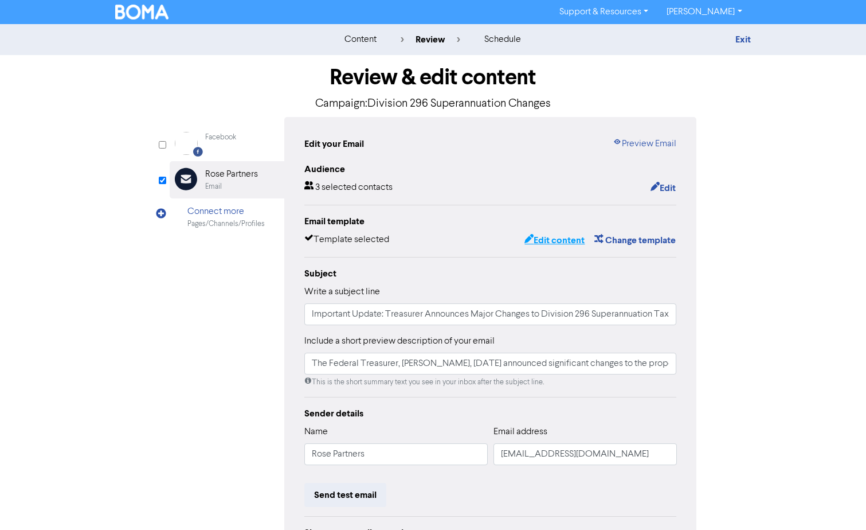
click at [546, 237] on button "Edit content" at bounding box center [554, 240] width 61 height 15
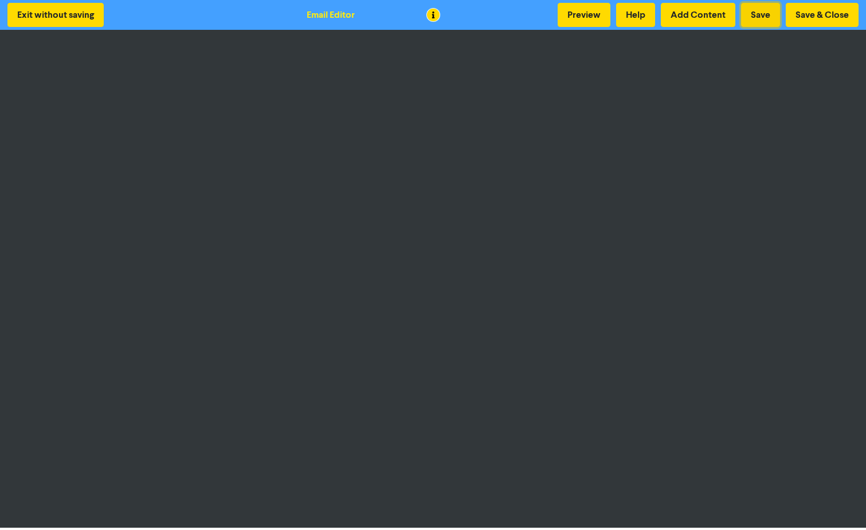
click at [768, 18] on button "Save" at bounding box center [760, 15] width 39 height 24
click at [759, 13] on button "Save" at bounding box center [760, 15] width 39 height 24
click at [832, 13] on button "Save & Close" at bounding box center [822, 15] width 73 height 24
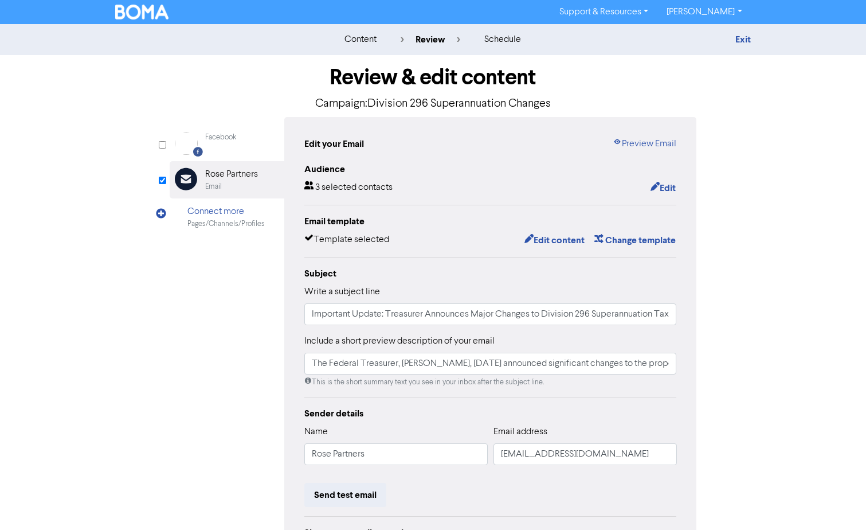
scroll to position [115, 0]
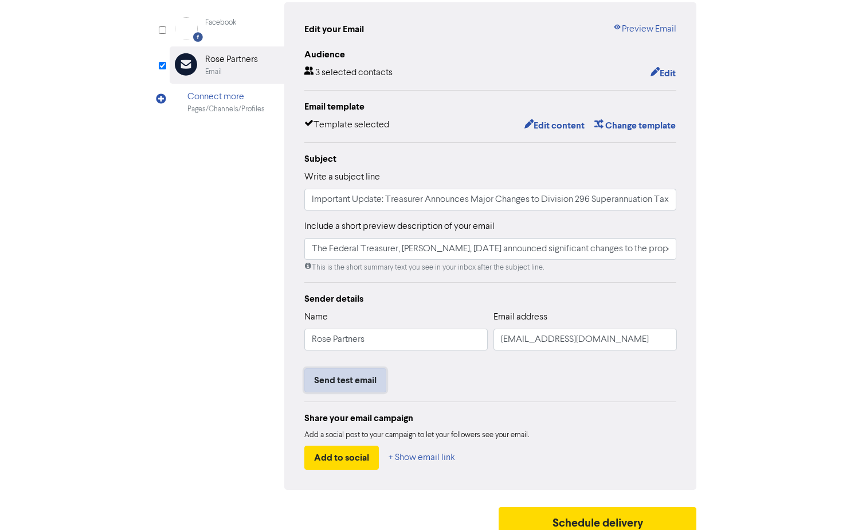
click at [345, 374] on button "Send test email" at bounding box center [345, 380] width 82 height 24
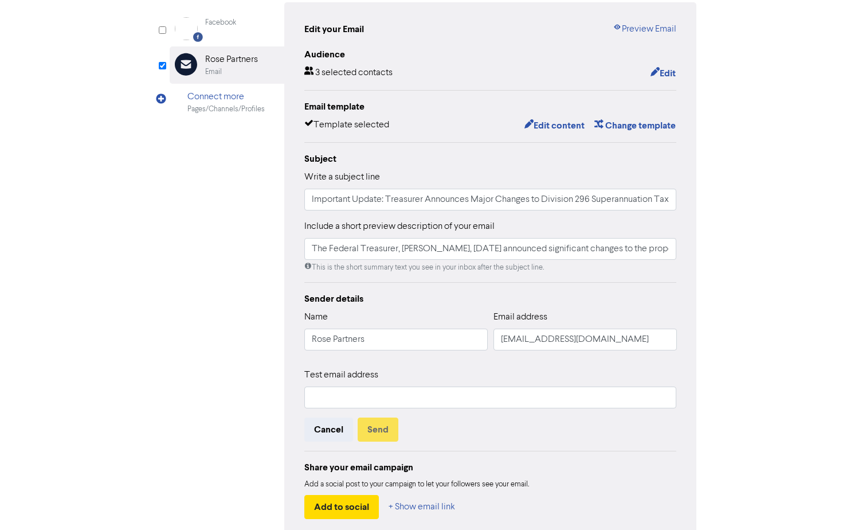
click at [338, 384] on div "Test email address" at bounding box center [490, 388] width 372 height 40
click at [355, 391] on input "text" at bounding box center [490, 397] width 372 height 22
type input "gpalmer@rosepartners.com.au"
click at [372, 426] on button "Send" at bounding box center [378, 429] width 41 height 24
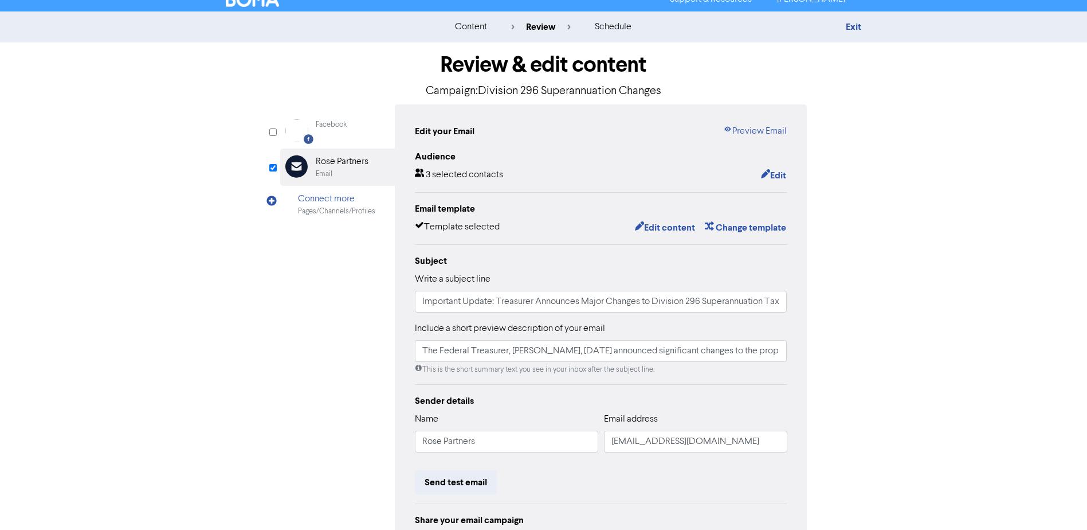
scroll to position [0, 0]
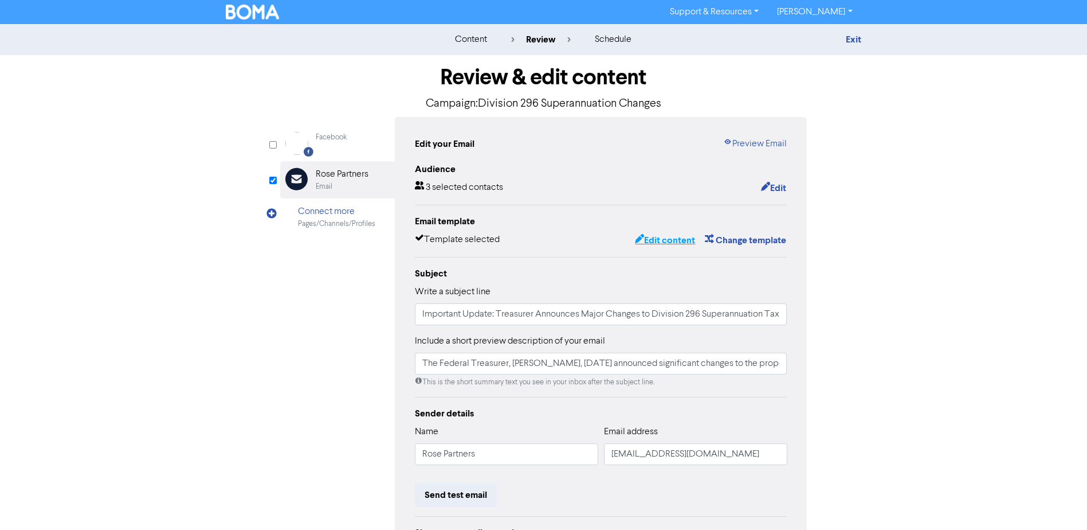
click at [675, 240] on button "Edit content" at bounding box center [664, 240] width 61 height 15
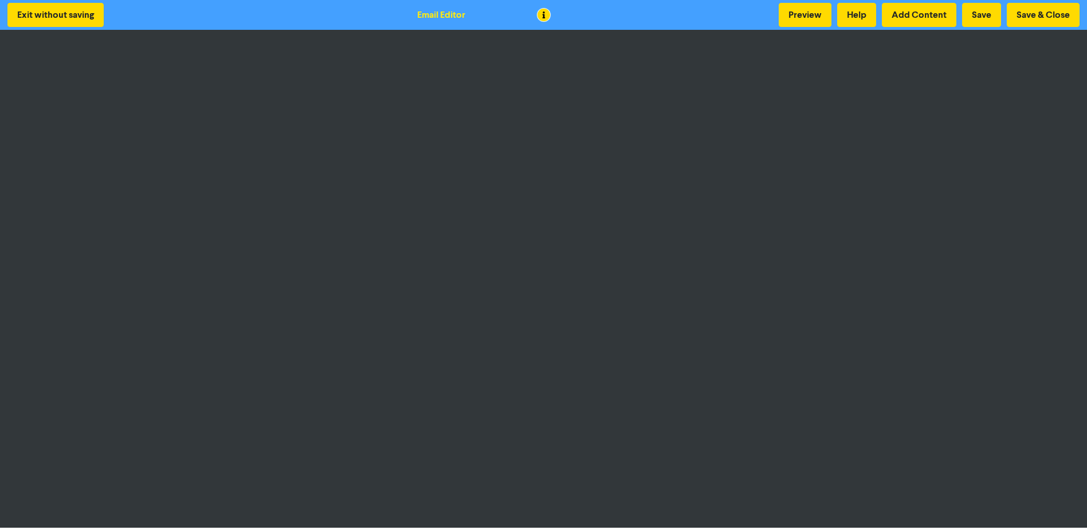
scroll to position [1, 0]
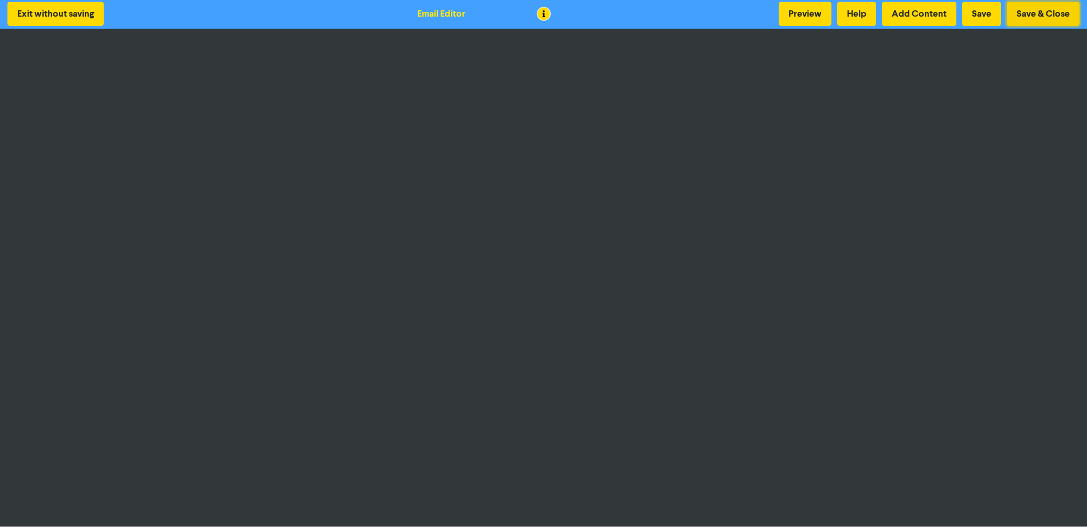
click at [1045, 12] on button "Save & Close" at bounding box center [1043, 14] width 73 height 24
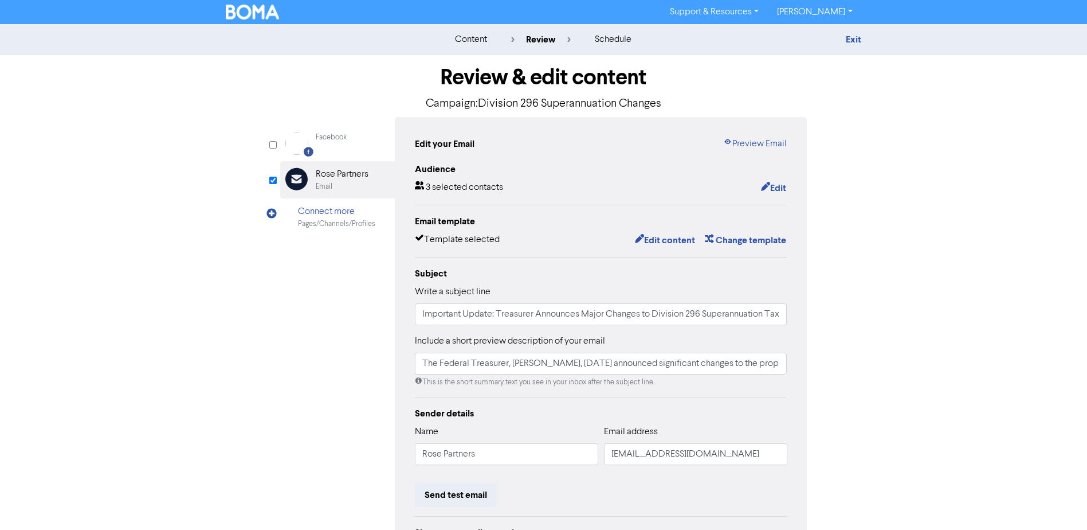
scroll to position [127, 0]
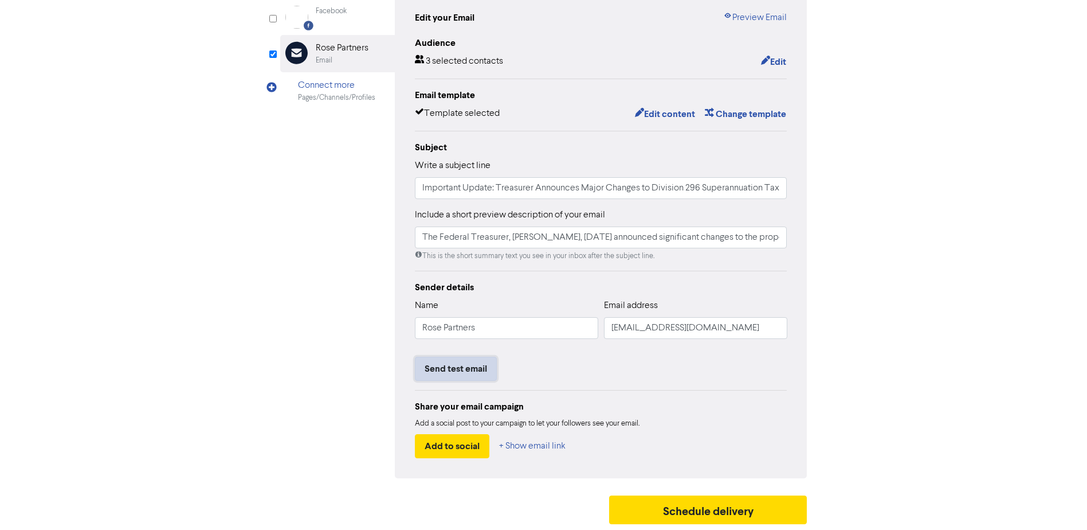
click at [454, 369] on button "Send test email" at bounding box center [456, 368] width 82 height 24
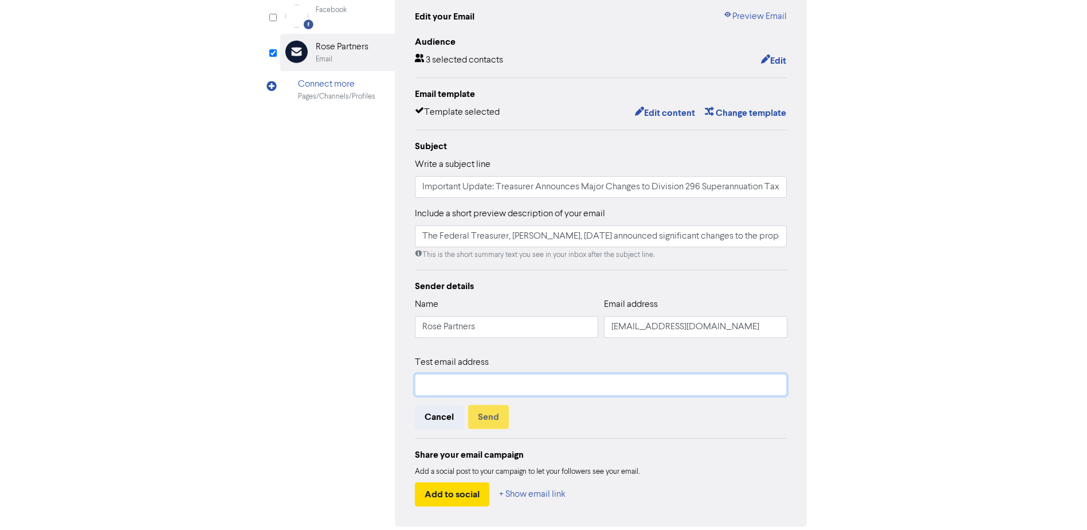
click at [488, 378] on input "text" at bounding box center [601, 385] width 372 height 22
type input "gpalmer@rosepartners.com.au"
click at [485, 414] on button "Send" at bounding box center [488, 417] width 41 height 24
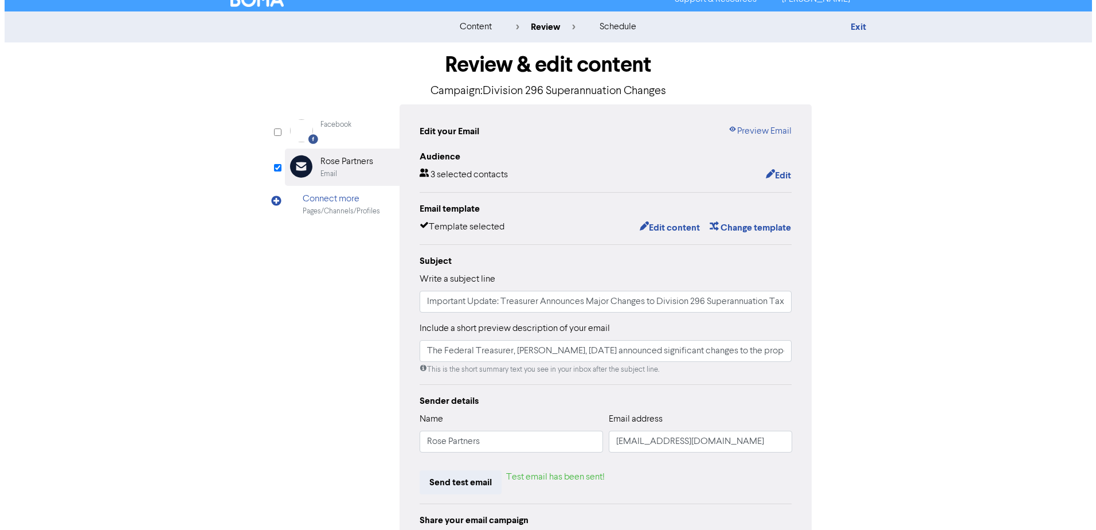
scroll to position [0, 0]
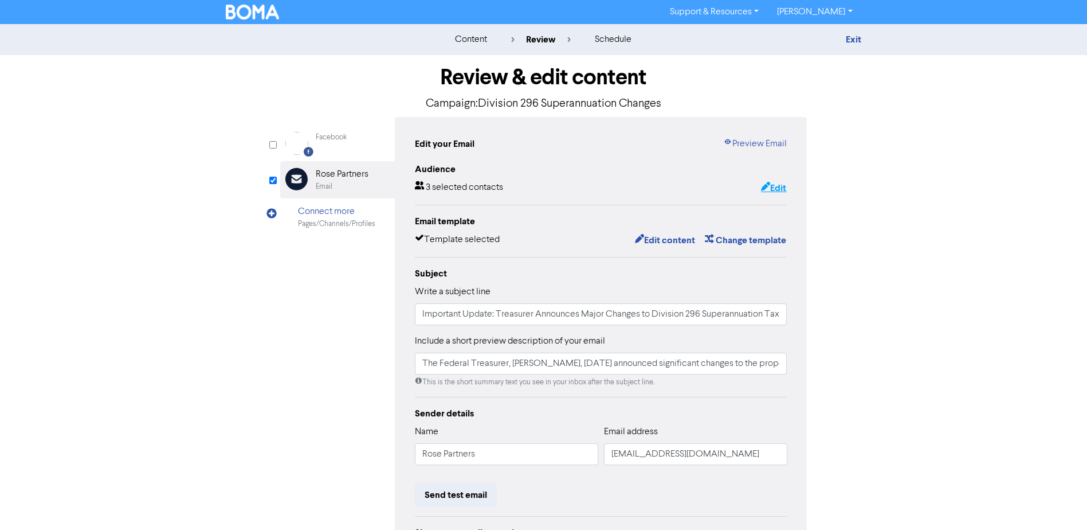
click at [779, 184] on button "Edit" at bounding box center [773, 188] width 26 height 15
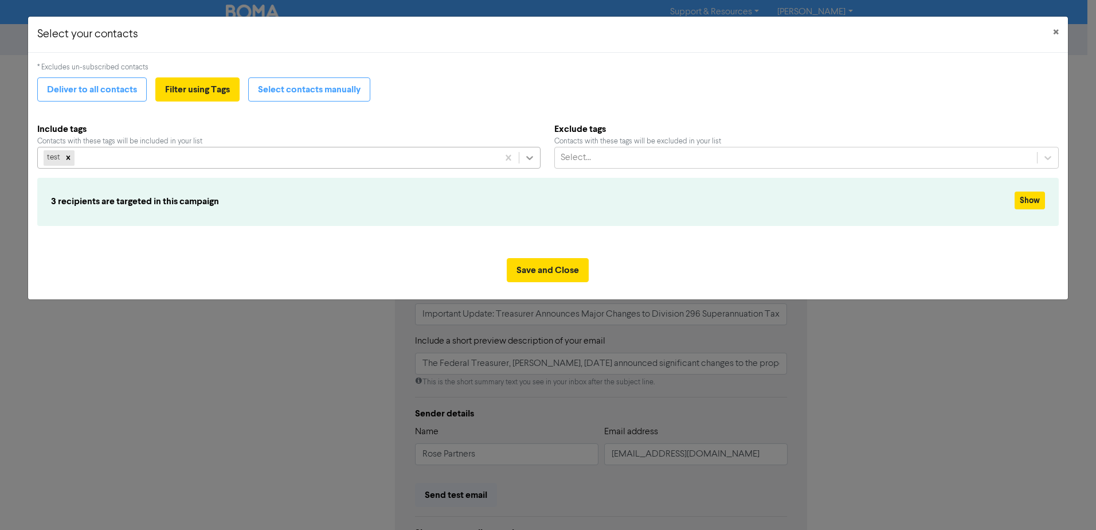
click at [530, 162] on icon at bounding box center [529, 157] width 11 height 11
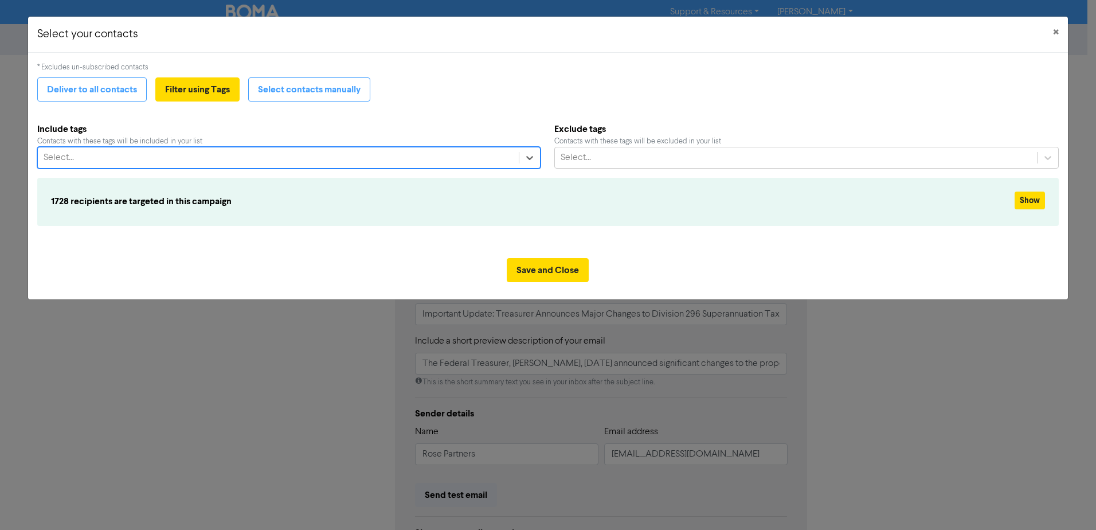
click at [507, 158] on div "Select..." at bounding box center [278, 157] width 481 height 21
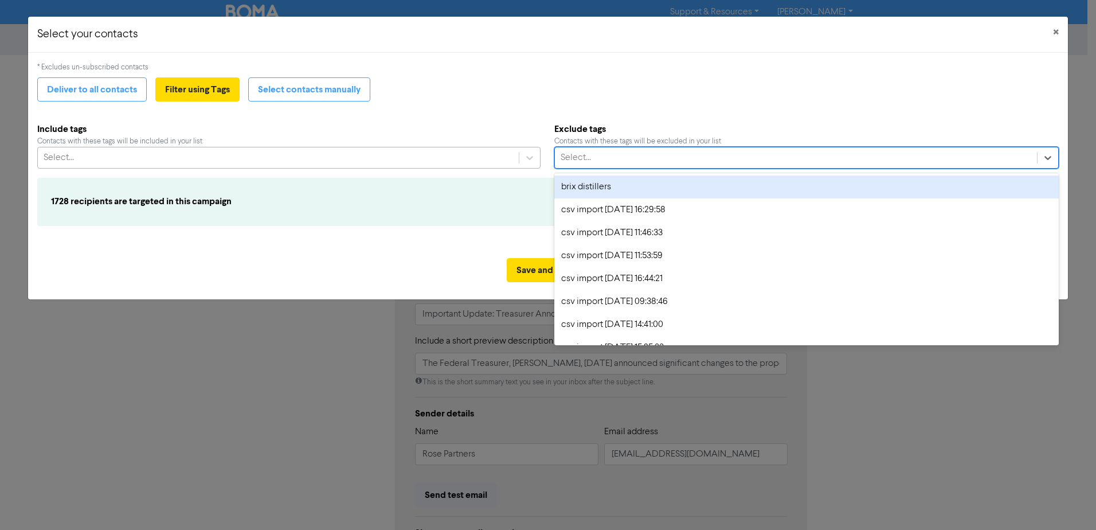
click at [596, 152] on div "Select..." at bounding box center [796, 157] width 483 height 21
click at [360, 108] on div "* Excludes un-subscribed contacts Deliver to all contacts Filter using Tags Sel…" at bounding box center [547, 151] width 1021 height 178
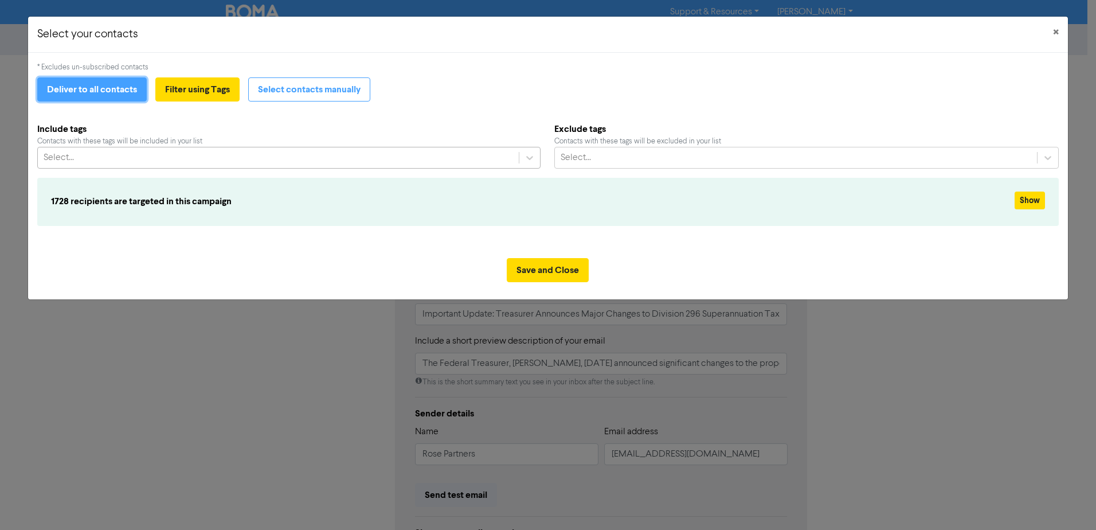
click at [135, 91] on button "Deliver to all contacts" at bounding box center [91, 89] width 109 height 24
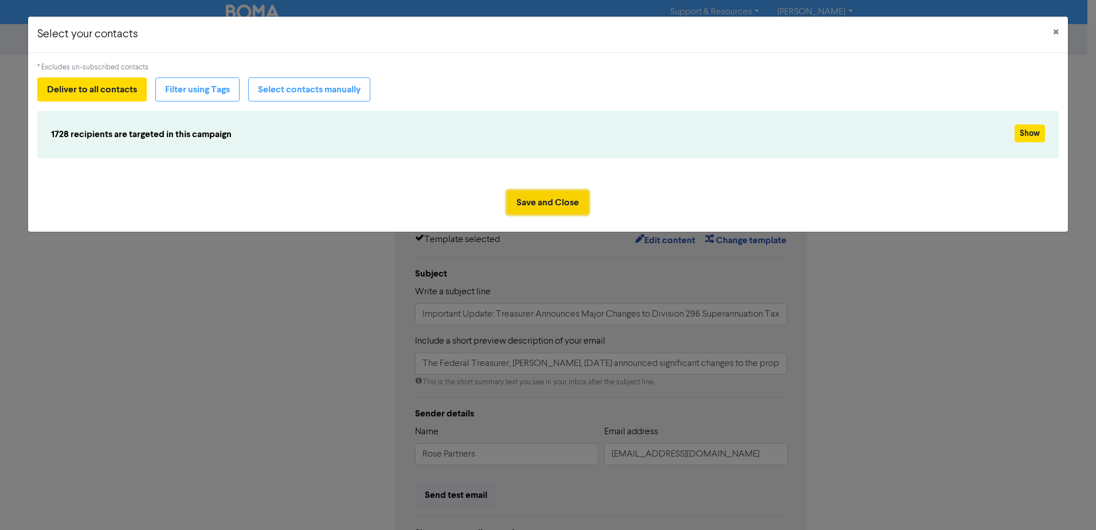
click at [560, 203] on button "Save and Close" at bounding box center [548, 202] width 82 height 24
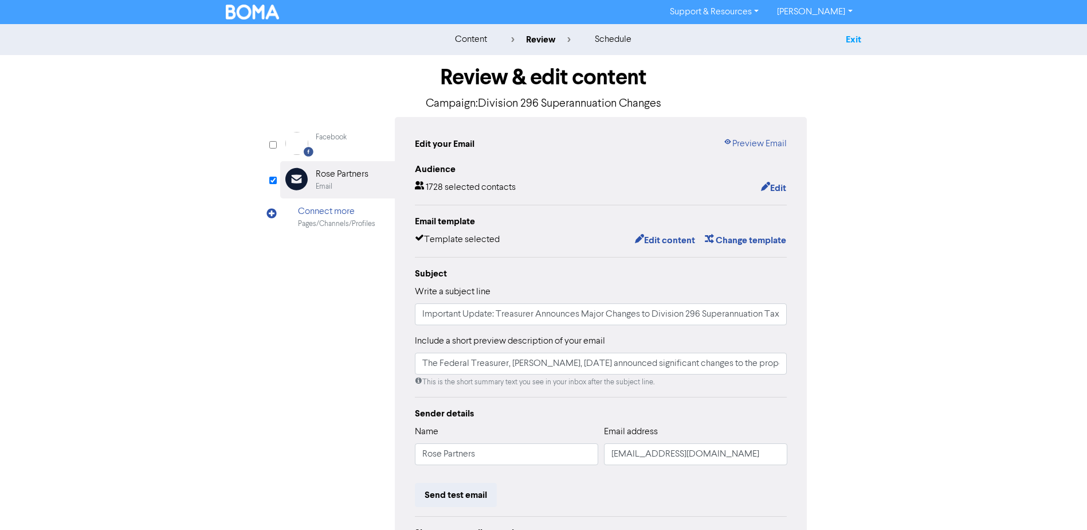
click at [856, 41] on link "Exit" at bounding box center [853, 39] width 15 height 11
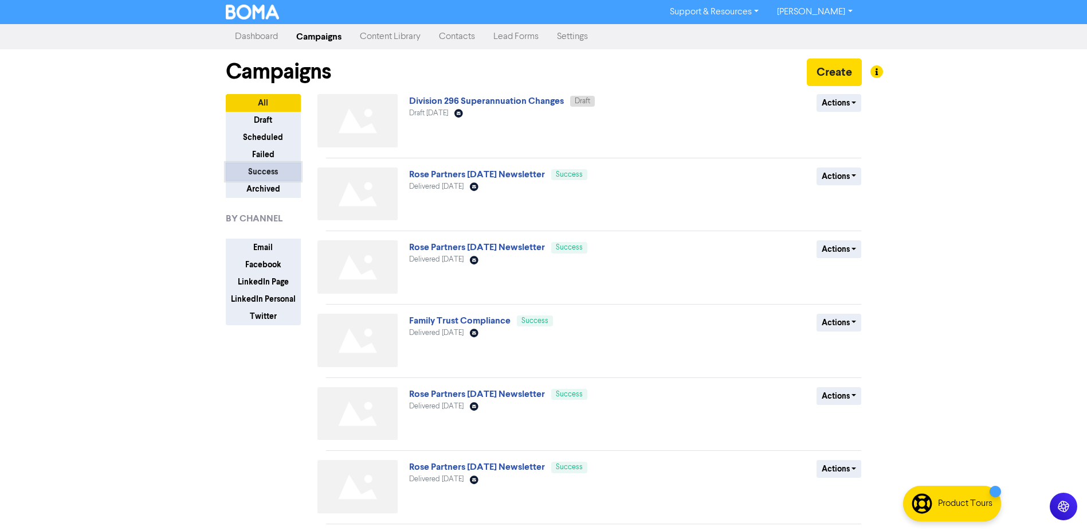
click at [261, 173] on button "Success" at bounding box center [263, 172] width 75 height 18
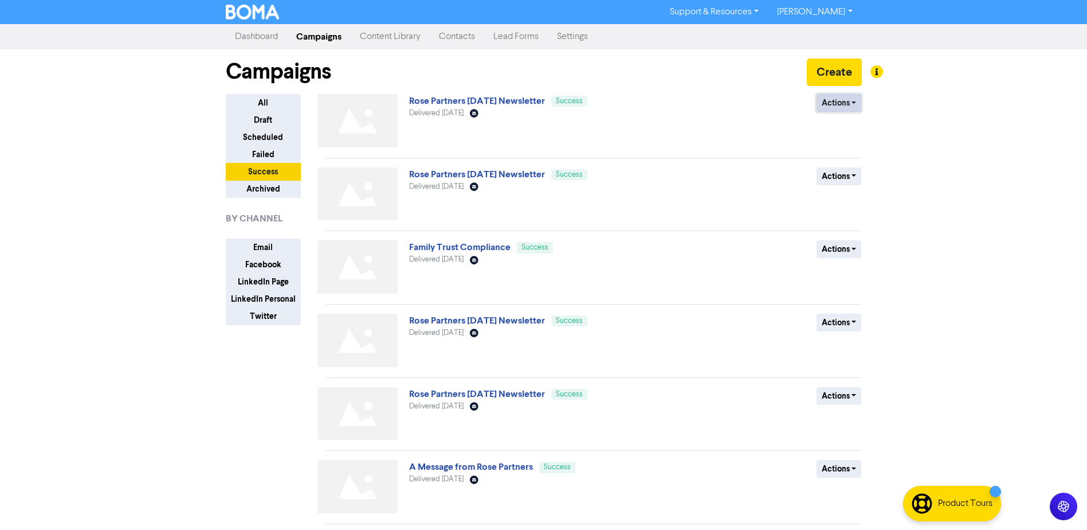
click at [821, 103] on button "Actions" at bounding box center [839, 103] width 45 height 18
click at [264, 38] on link "Dashboard" at bounding box center [256, 36] width 61 height 23
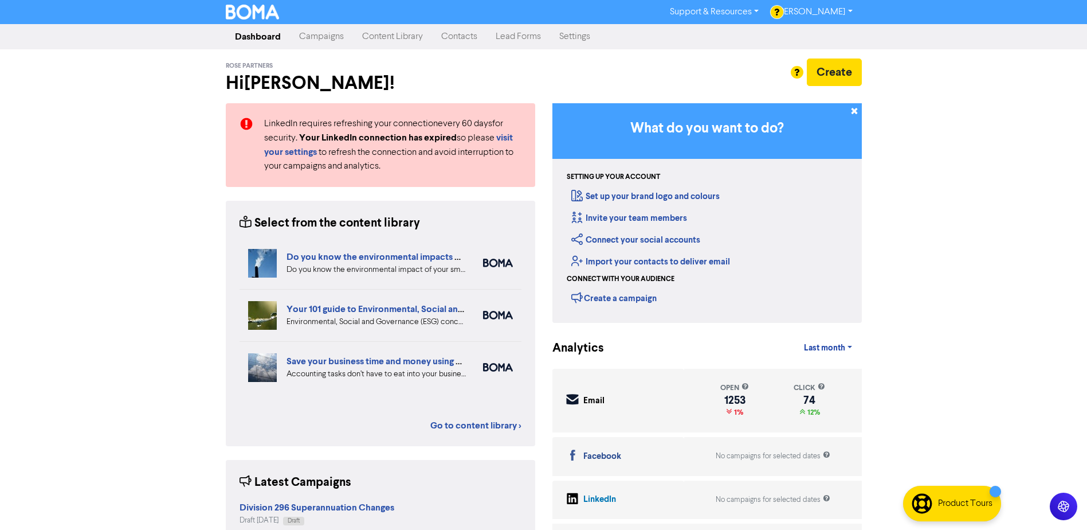
click at [457, 36] on link "Contacts" at bounding box center [459, 36] width 54 height 23
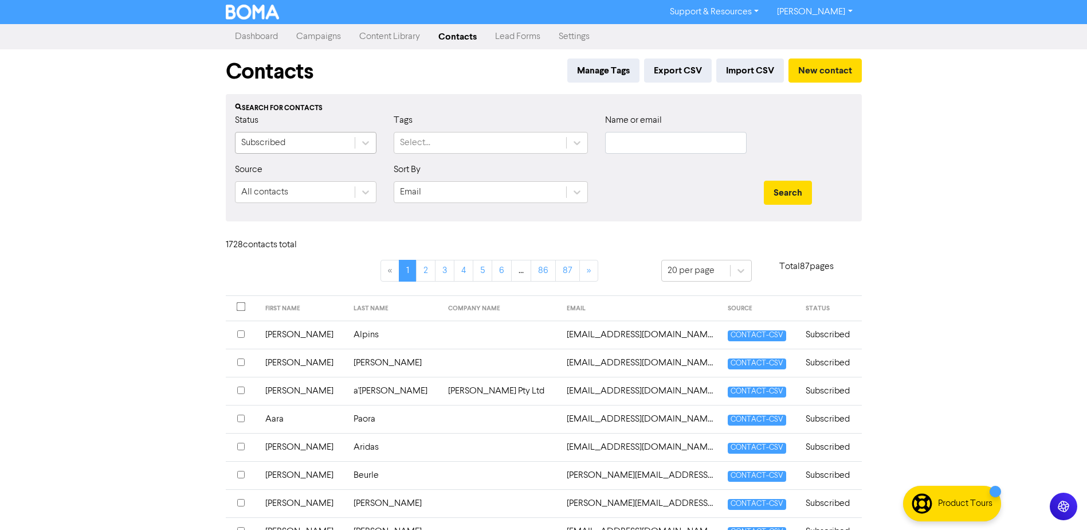
click at [323, 142] on div "Subscribed" at bounding box center [295, 142] width 119 height 21
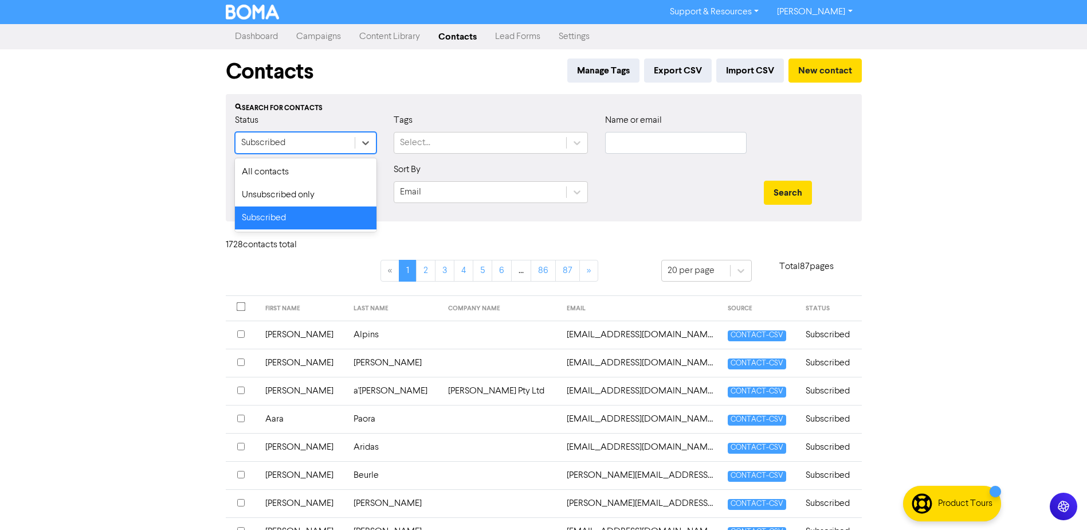
click at [323, 142] on div "Subscribed" at bounding box center [295, 142] width 119 height 21
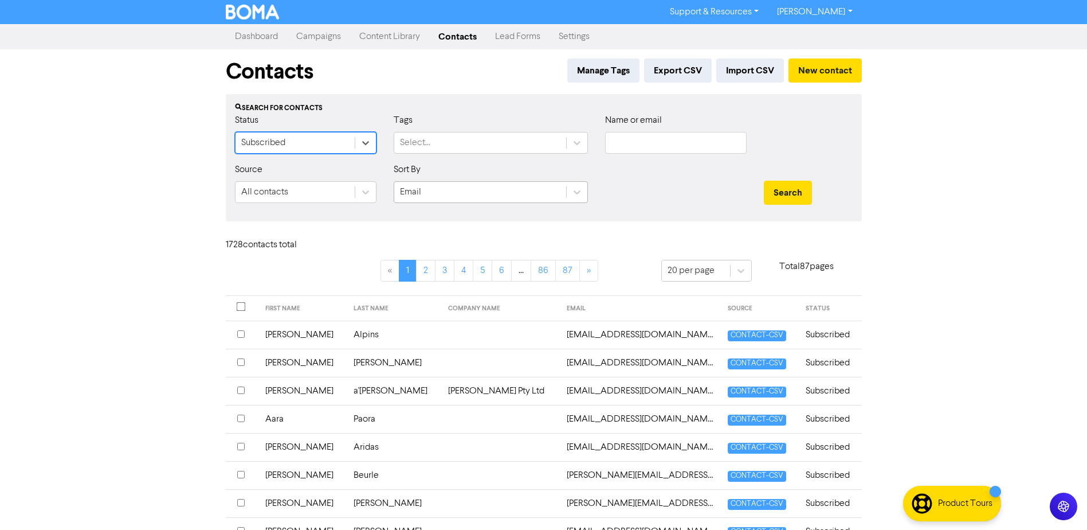
click at [425, 195] on div "Email" at bounding box center [480, 192] width 172 height 21
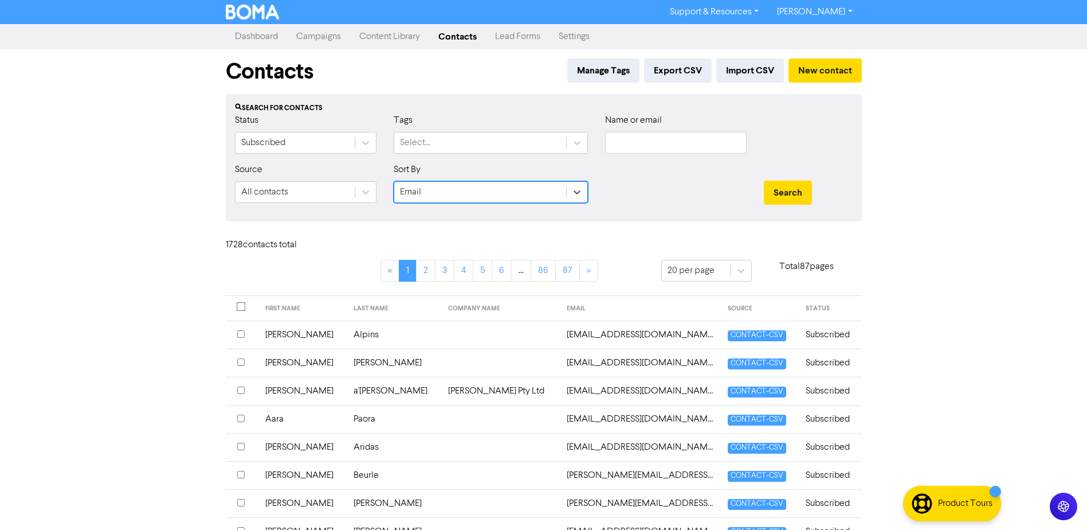
click at [425, 195] on div "Email" at bounding box center [480, 192] width 172 height 21
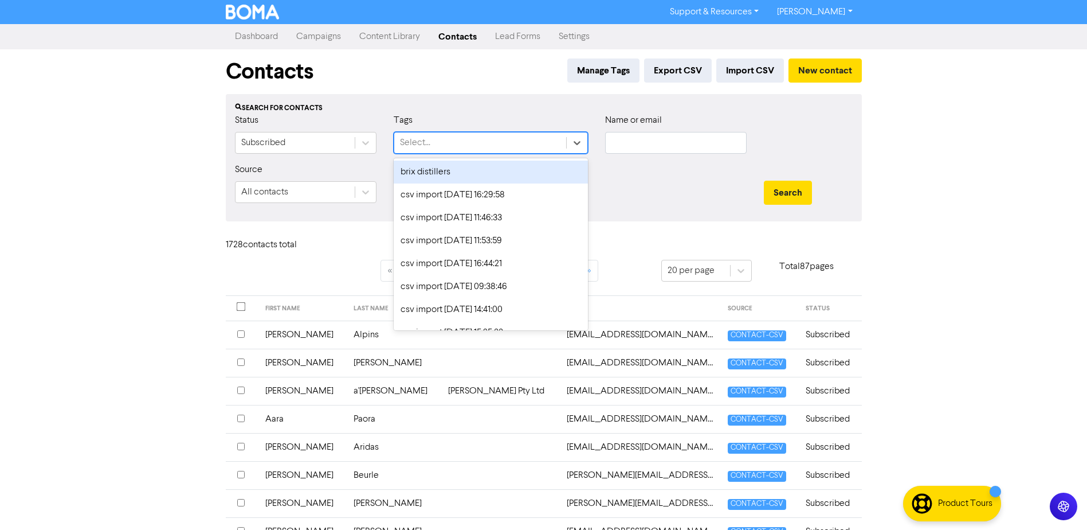
click at [432, 149] on div "Select..." at bounding box center [480, 142] width 172 height 21
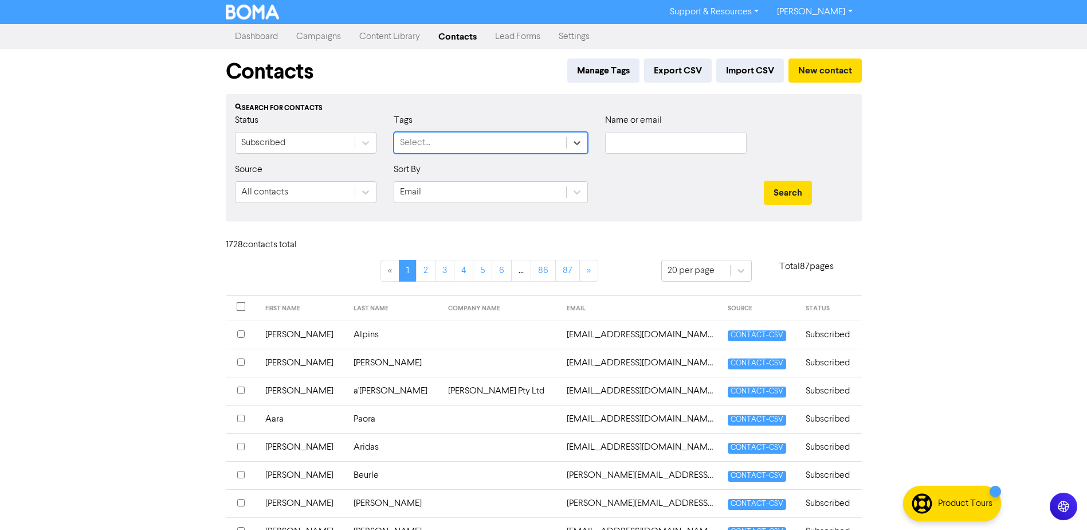
click at [432, 149] on div "Select..." at bounding box center [480, 142] width 172 height 21
click at [627, 140] on input "text" at bounding box center [676, 143] width 142 height 22
click at [776, 196] on button "Search" at bounding box center [788, 193] width 48 height 24
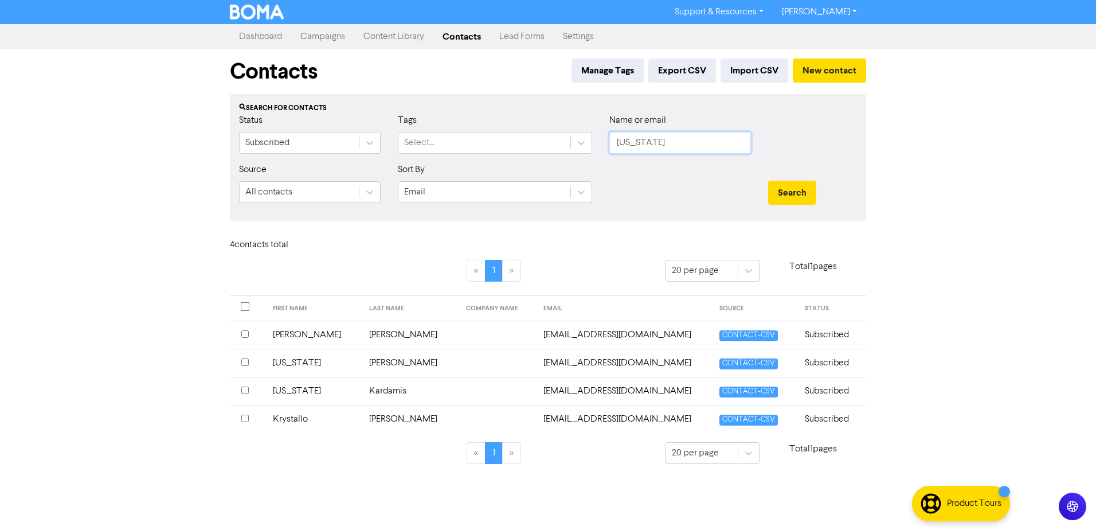
drag, startPoint x: 643, startPoint y: 146, endPoint x: 615, endPoint y: 146, distance: 27.5
click at [615, 146] on input "georgia" at bounding box center [680, 143] width 142 height 22
type input "a"
click at [320, 40] on link "Campaigns" at bounding box center [322, 36] width 63 height 23
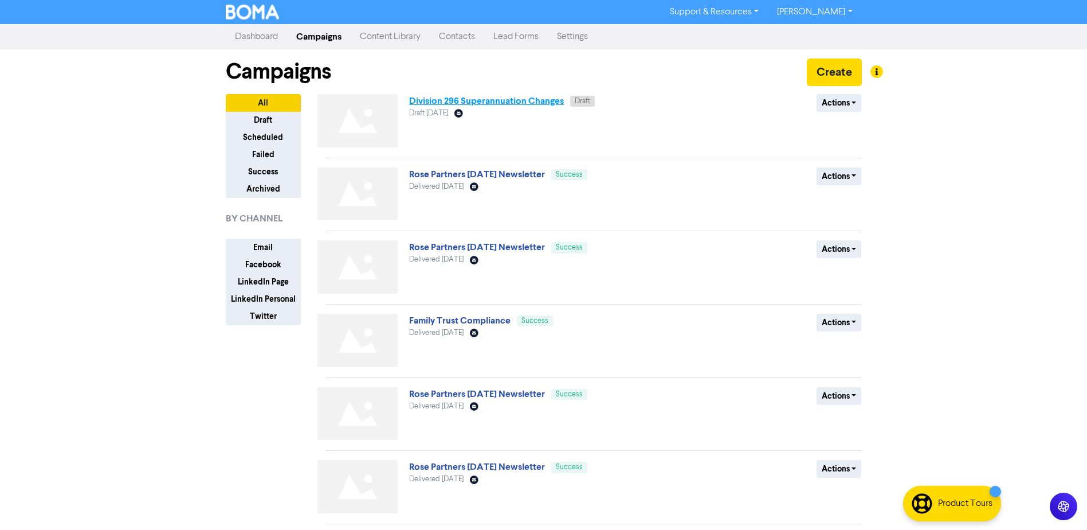
click at [467, 102] on link "Division 296 Superannuation Changes" at bounding box center [486, 100] width 155 height 11
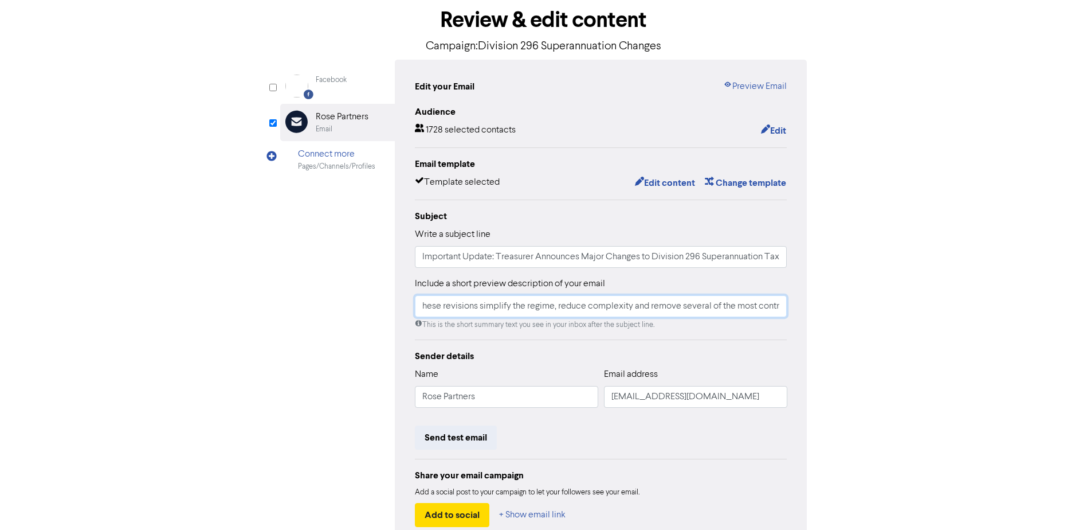
scroll to position [0, 720]
drag, startPoint x: 508, startPoint y: 309, endPoint x: 799, endPoint y: 311, distance: 291.1
click at [799, 311] on div "Edit your Email Preview Email Audience 1728 selected contacts Edit Email templa…" at bounding box center [601, 303] width 413 height 487
click at [871, 304] on div "content review schedule Exit Review & edit content Campaign: Division 296 Super…" at bounding box center [543, 283] width 1087 height 632
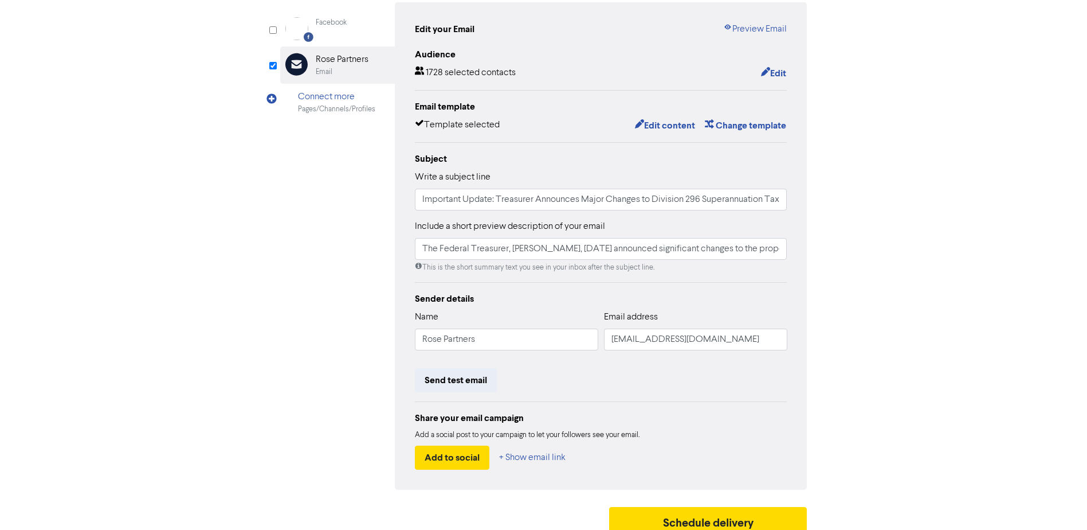
scroll to position [127, 0]
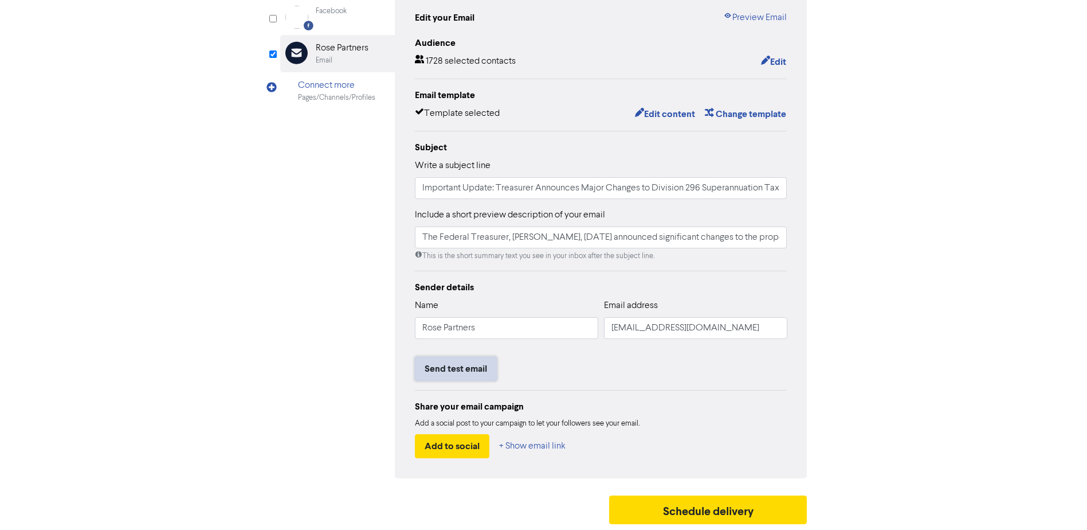
click at [441, 369] on button "Send test email" at bounding box center [456, 368] width 82 height 24
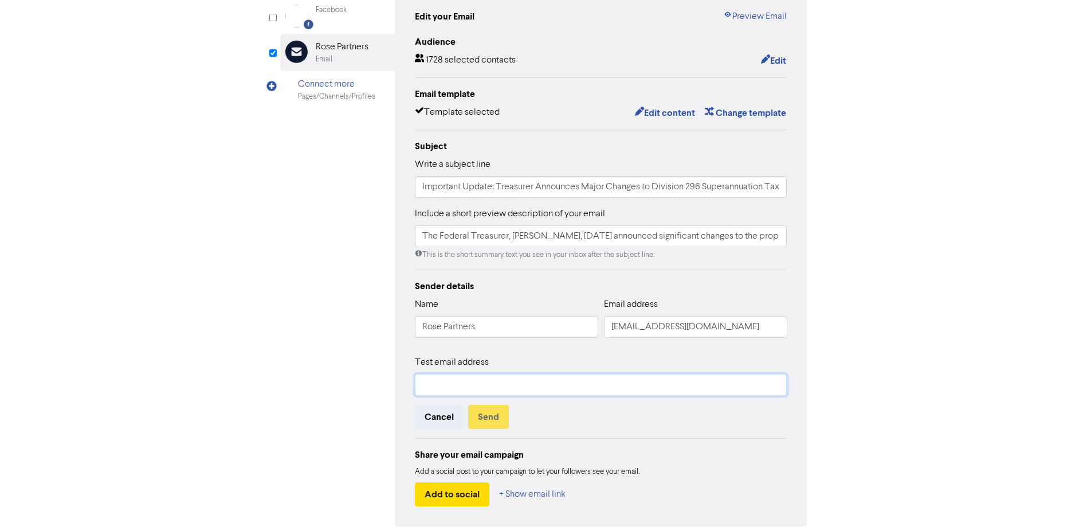
click at [441, 389] on input "text" at bounding box center [601, 385] width 372 height 22
type input "gpalmer@rosepartners.com.au"
click at [488, 413] on button "Send" at bounding box center [488, 417] width 41 height 24
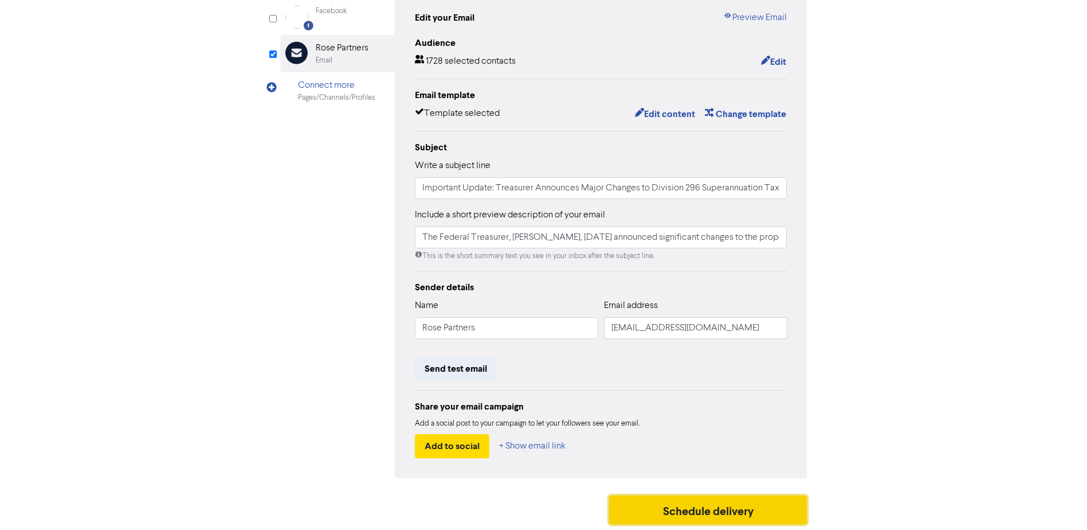
click at [692, 507] on button "Schedule delivery" at bounding box center [708, 509] width 198 height 29
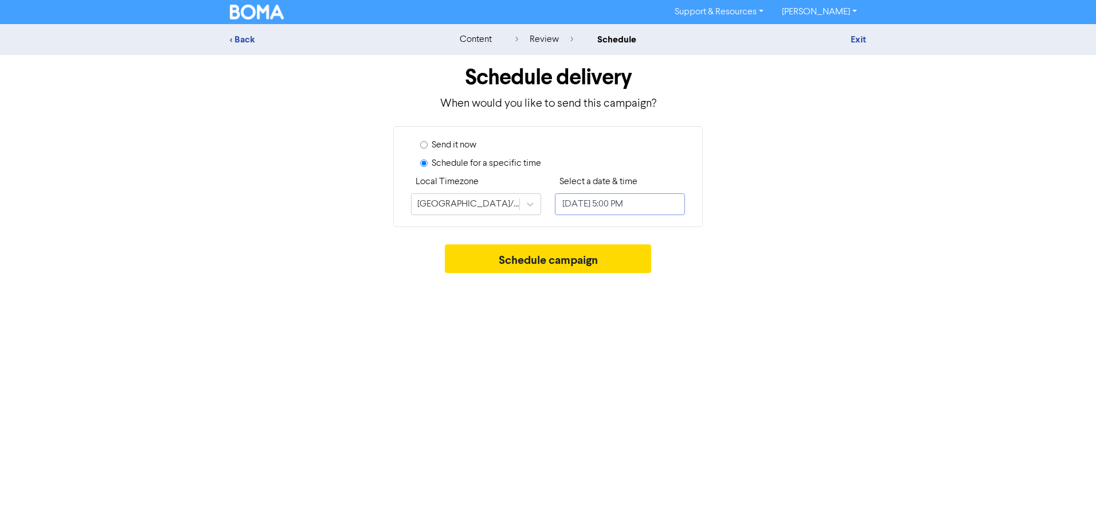
click at [620, 205] on input "October 15, 2025 5:00 PM" at bounding box center [620, 204] width 130 height 22
select select "9"
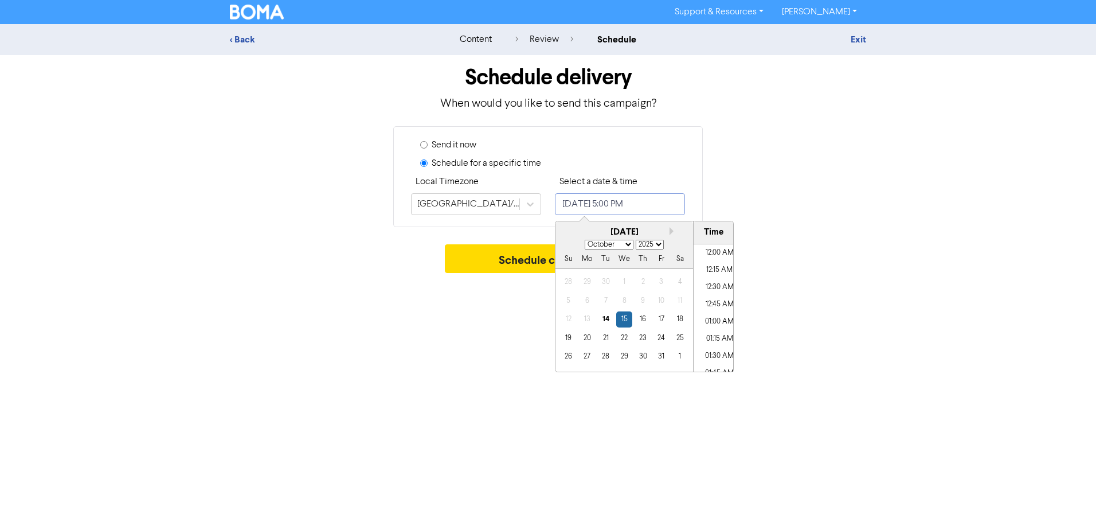
scroll to position [1114, 0]
click at [609, 322] on div "14" at bounding box center [605, 318] width 15 height 15
click at [700, 258] on li "04:15 PM" at bounding box center [719, 256] width 52 height 17
type input "October 14, 2025 4:15 PM"
click at [478, 296] on div "Support & Resources Video Tutorials FAQ & Guides Marketing Education Zoe Hramba…" at bounding box center [548, 265] width 1096 height 530
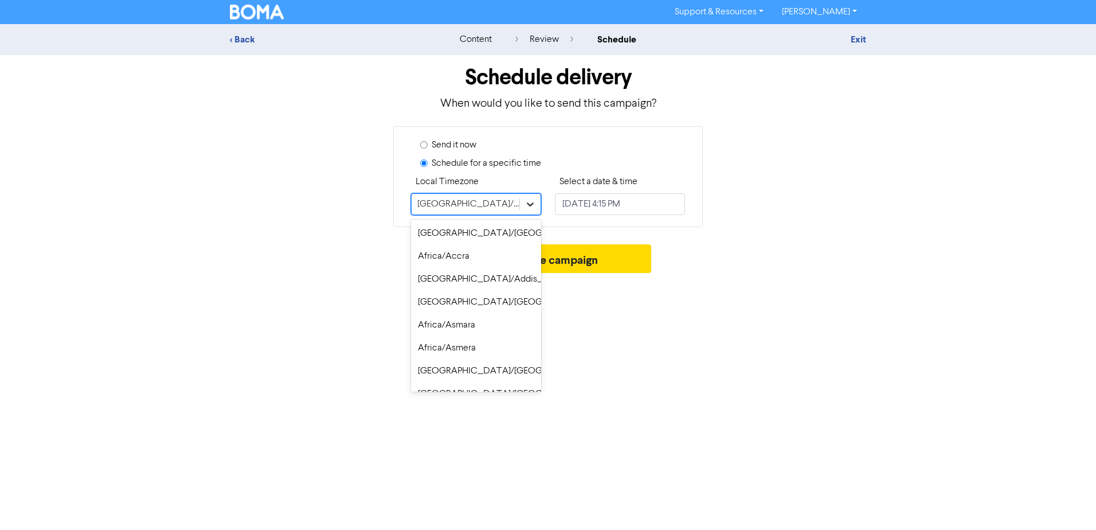
click at [525, 205] on icon at bounding box center [529, 203] width 11 height 11
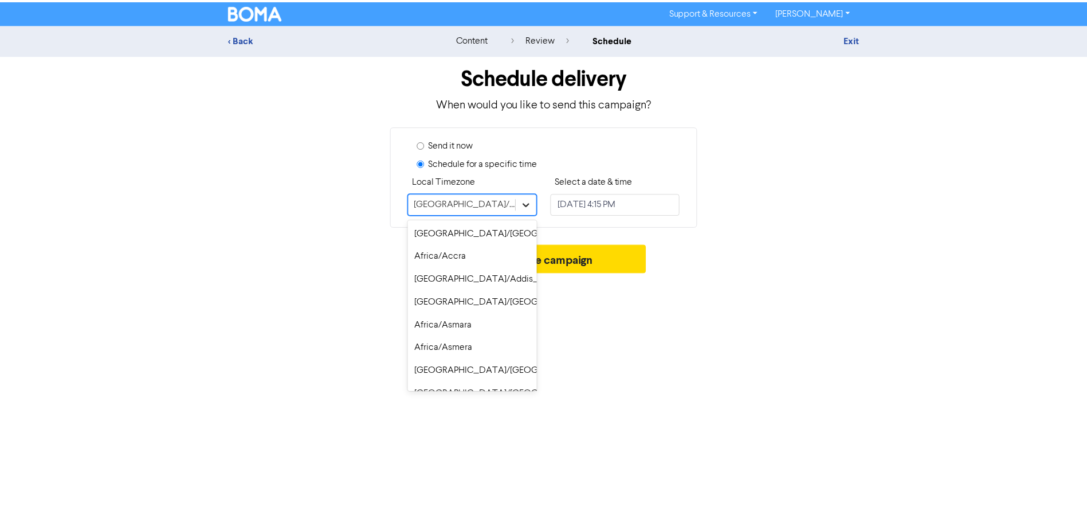
scroll to position [8205, 0]
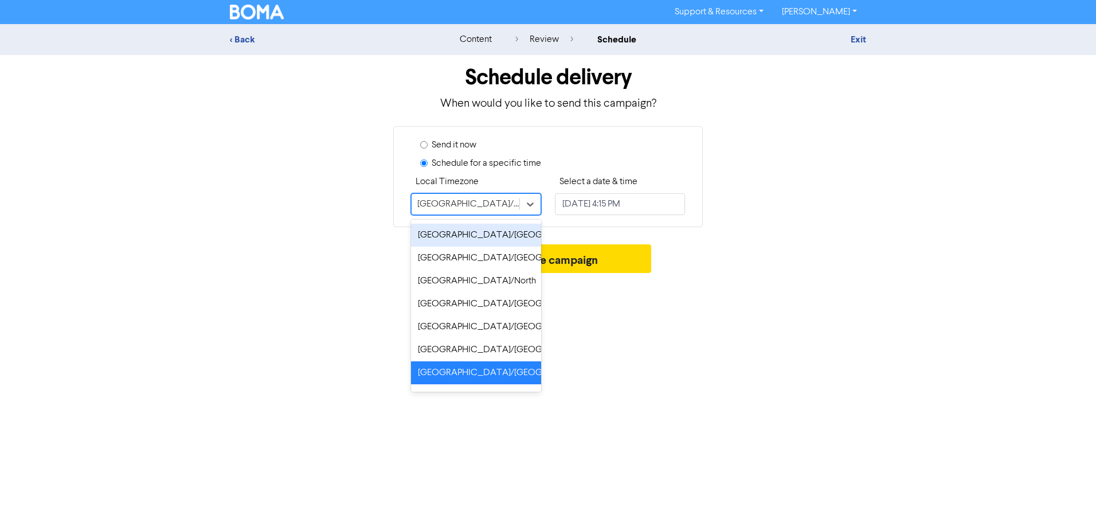
click at [485, 242] on div "Australia/Melbourne" at bounding box center [476, 234] width 130 height 23
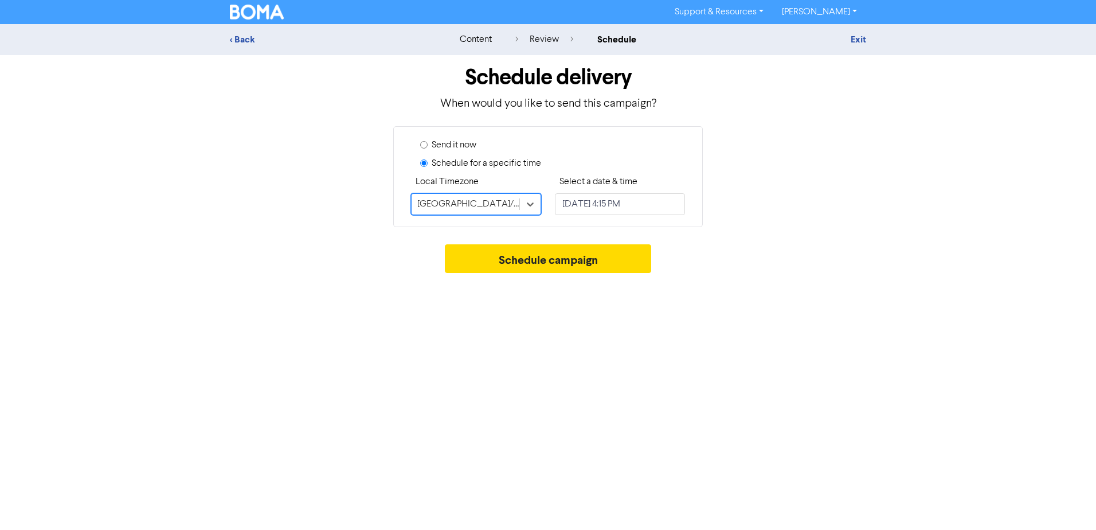
click at [336, 242] on div "Schedule delivery When would you like to send this campaign? Send it now Schedu…" at bounding box center [547, 166] width 653 height 223
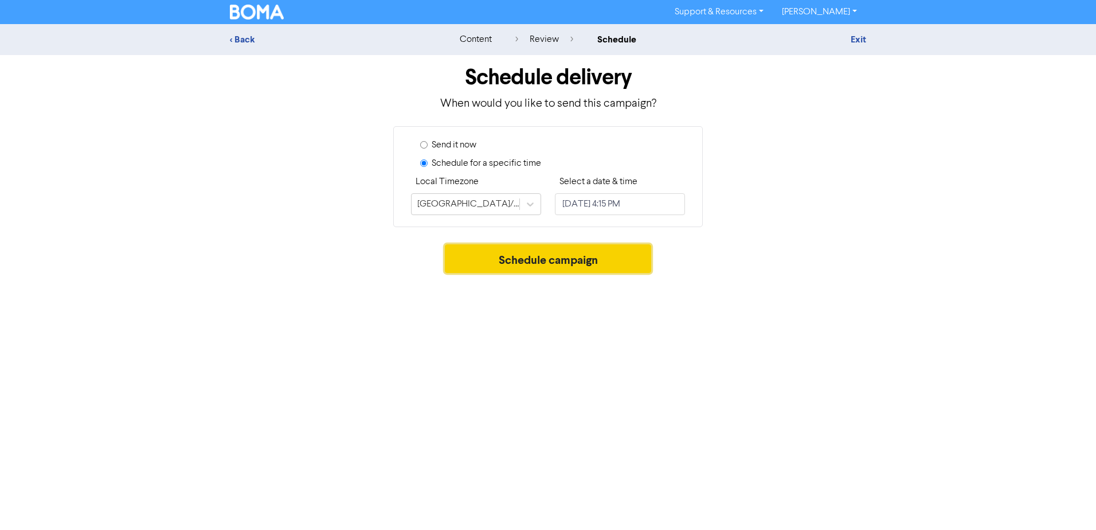
click at [564, 261] on button "Schedule campaign" at bounding box center [548, 258] width 207 height 29
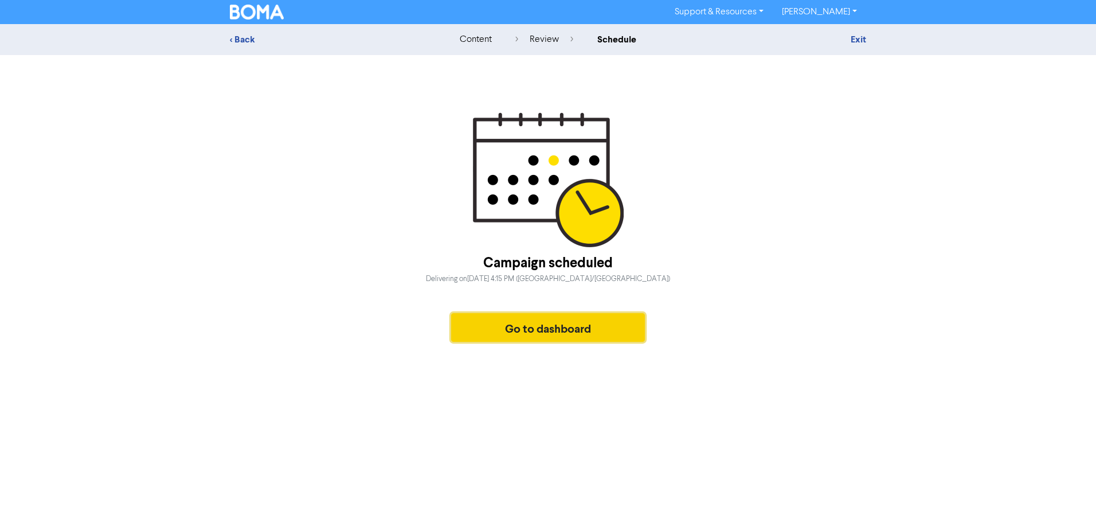
click at [543, 324] on button "Go to dashboard" at bounding box center [548, 327] width 194 height 29
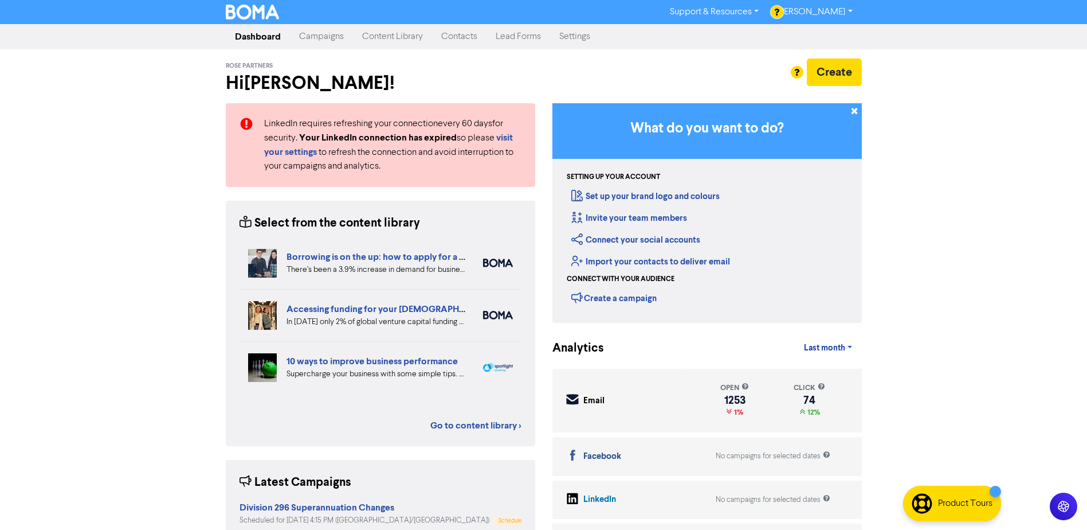
click at [300, 37] on link "Campaigns" at bounding box center [321, 36] width 63 height 23
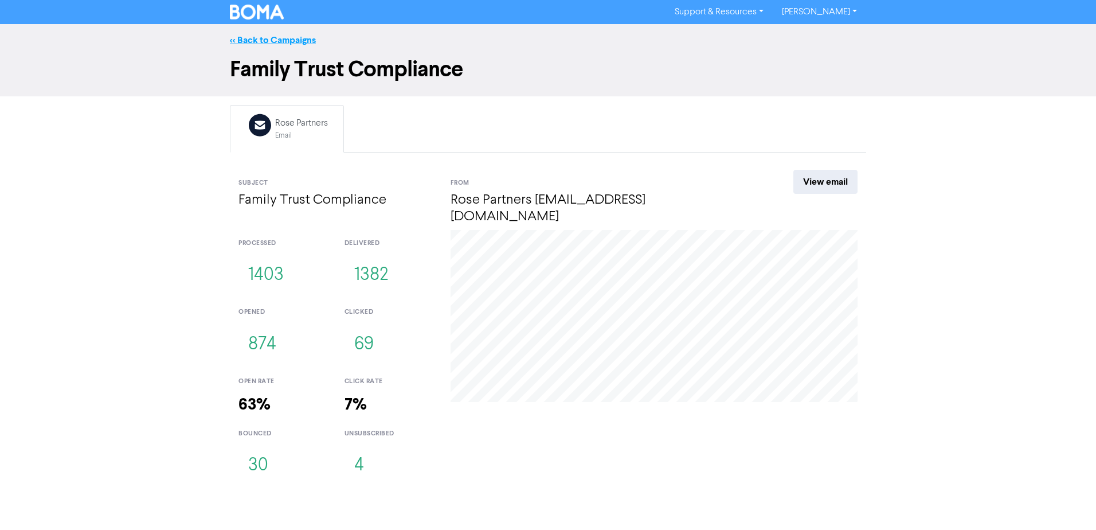
click at [295, 39] on link "<< Back to Campaigns" at bounding box center [273, 39] width 86 height 11
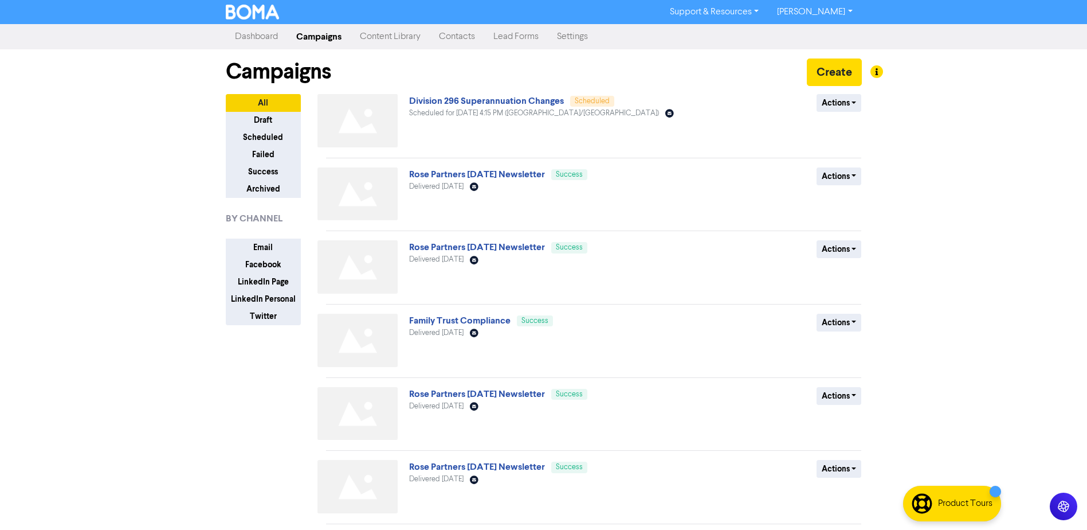
click at [330, 34] on link "Campaigns" at bounding box center [319, 36] width 64 height 23
click at [269, 116] on button "Draft" at bounding box center [263, 120] width 75 height 18
